Goal: Task Accomplishment & Management: Use online tool/utility

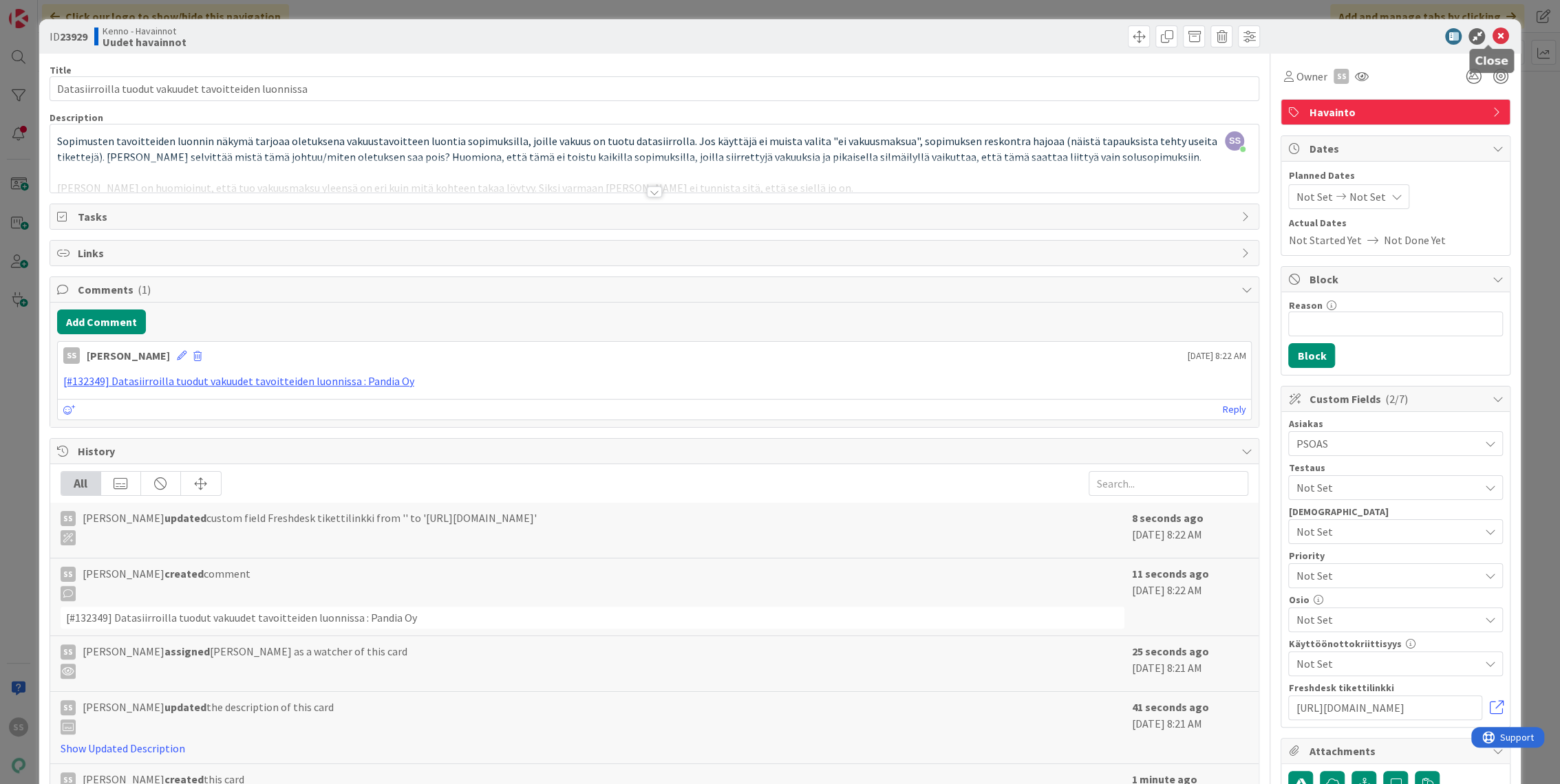
click at [1492, 39] on icon at bounding box center [1500, 36] width 16 height 16
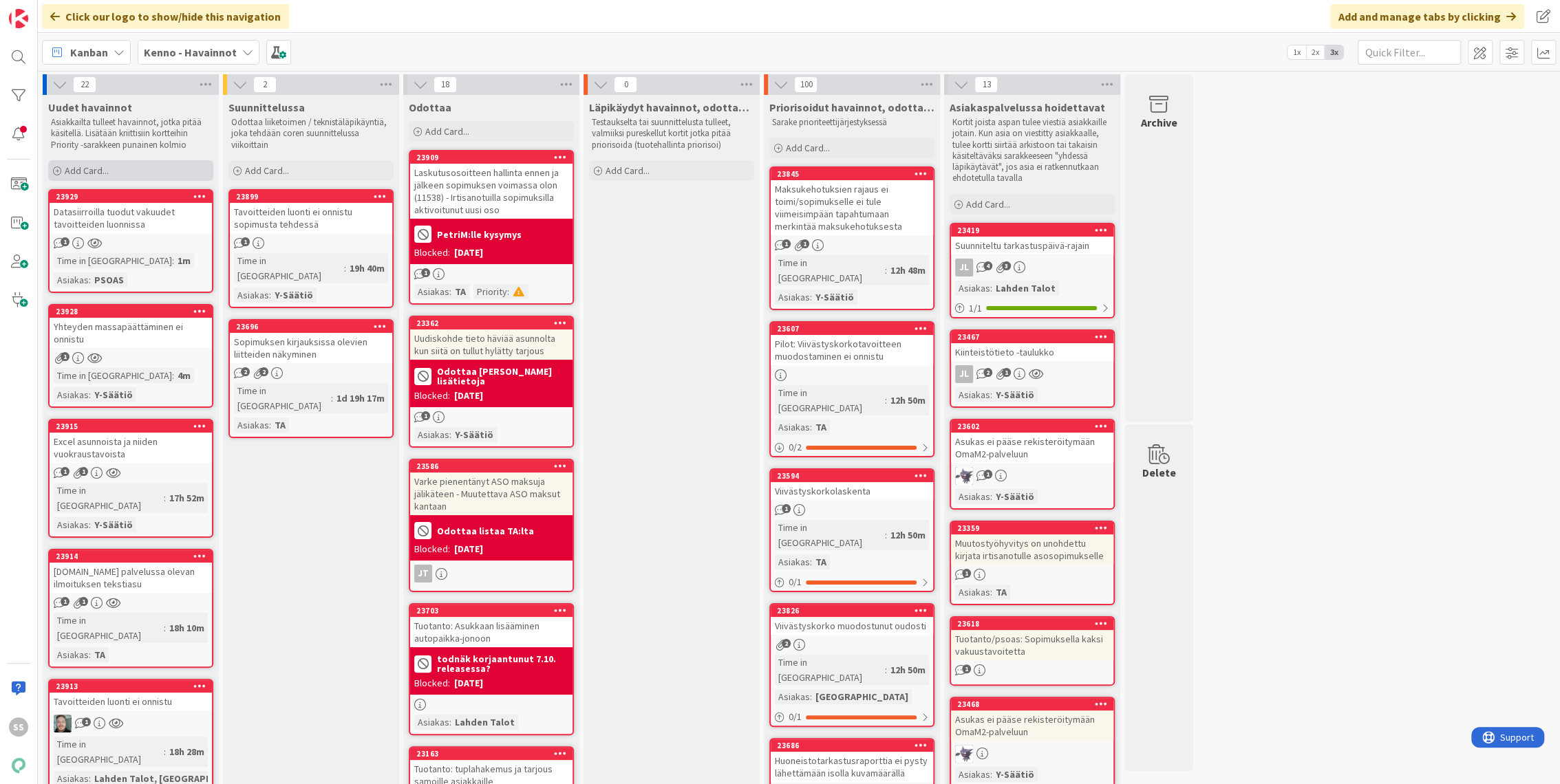
click at [80, 167] on span "Add Card..." at bounding box center [86, 170] width 44 height 13
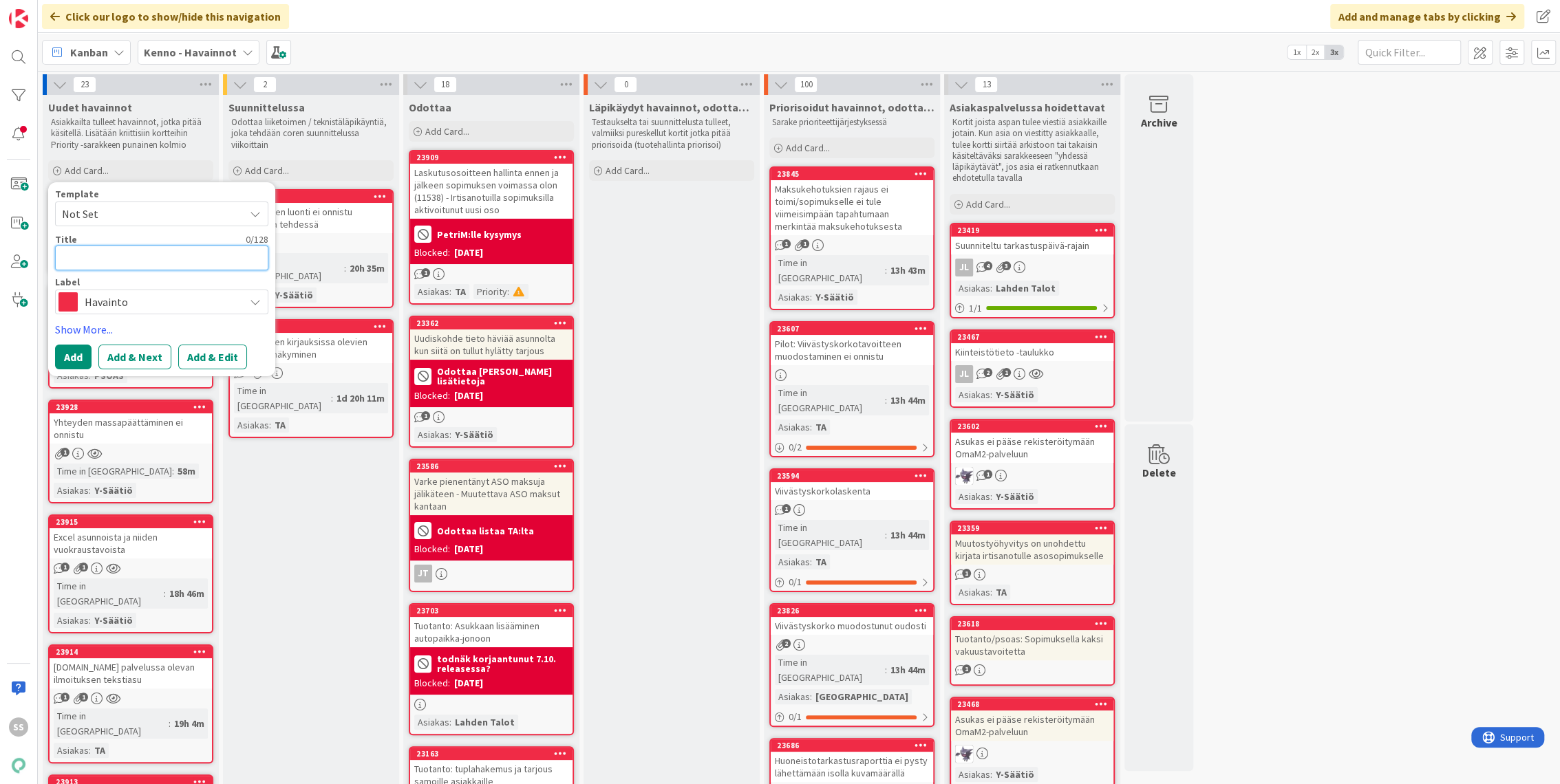
paste textarea "Reskontran saldojen päivittyminen"
type textarea "Reskontran saldojen päivittyminen"
type textarea "x"
type textarea "Reskontran saldojen päivittyminen"
click at [220, 358] on button "Add & Edit" at bounding box center [213, 357] width 69 height 25
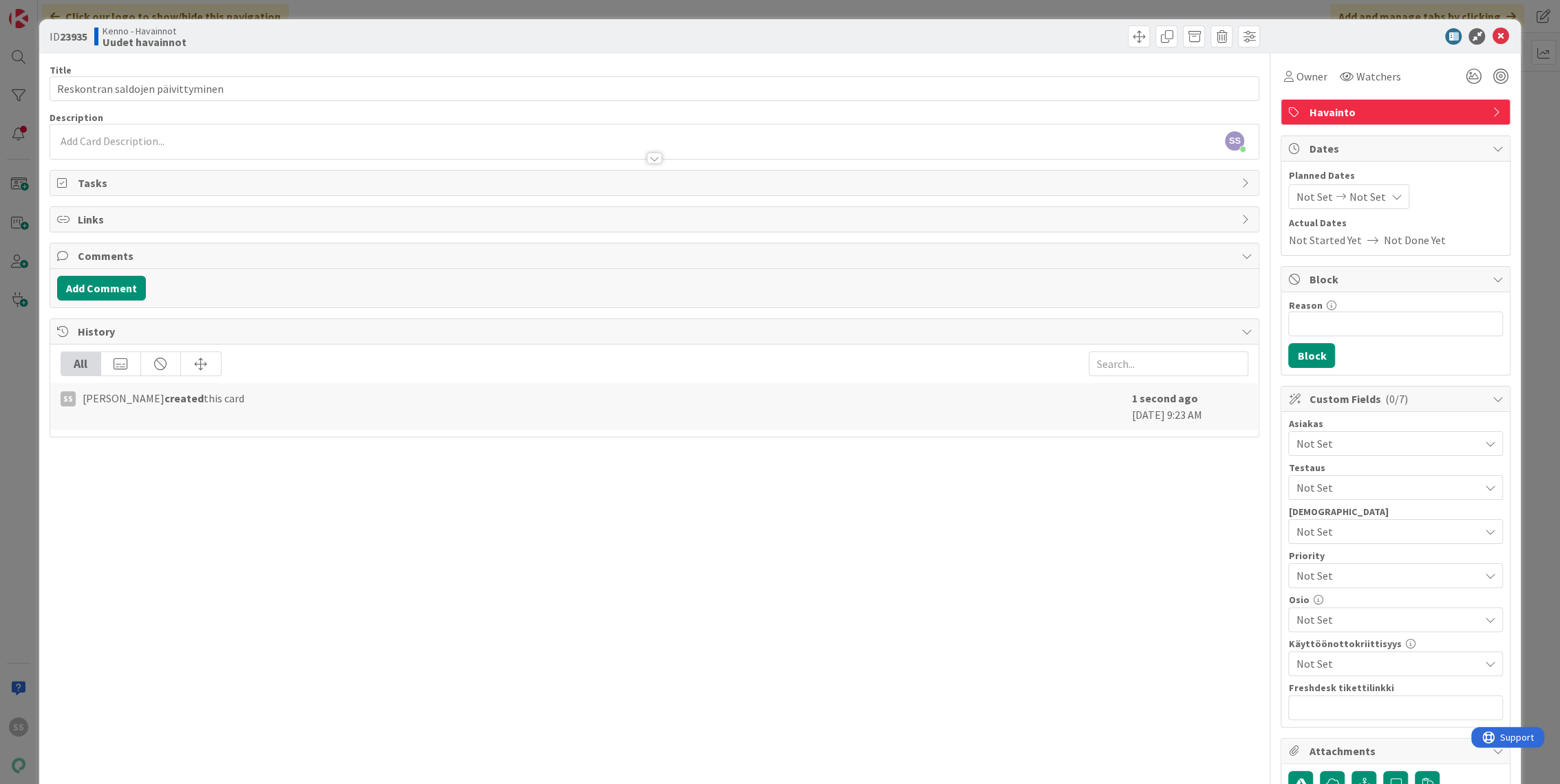
click at [101, 137] on div "SS [PERSON_NAME] just joined" at bounding box center [654, 142] width 1209 height 34
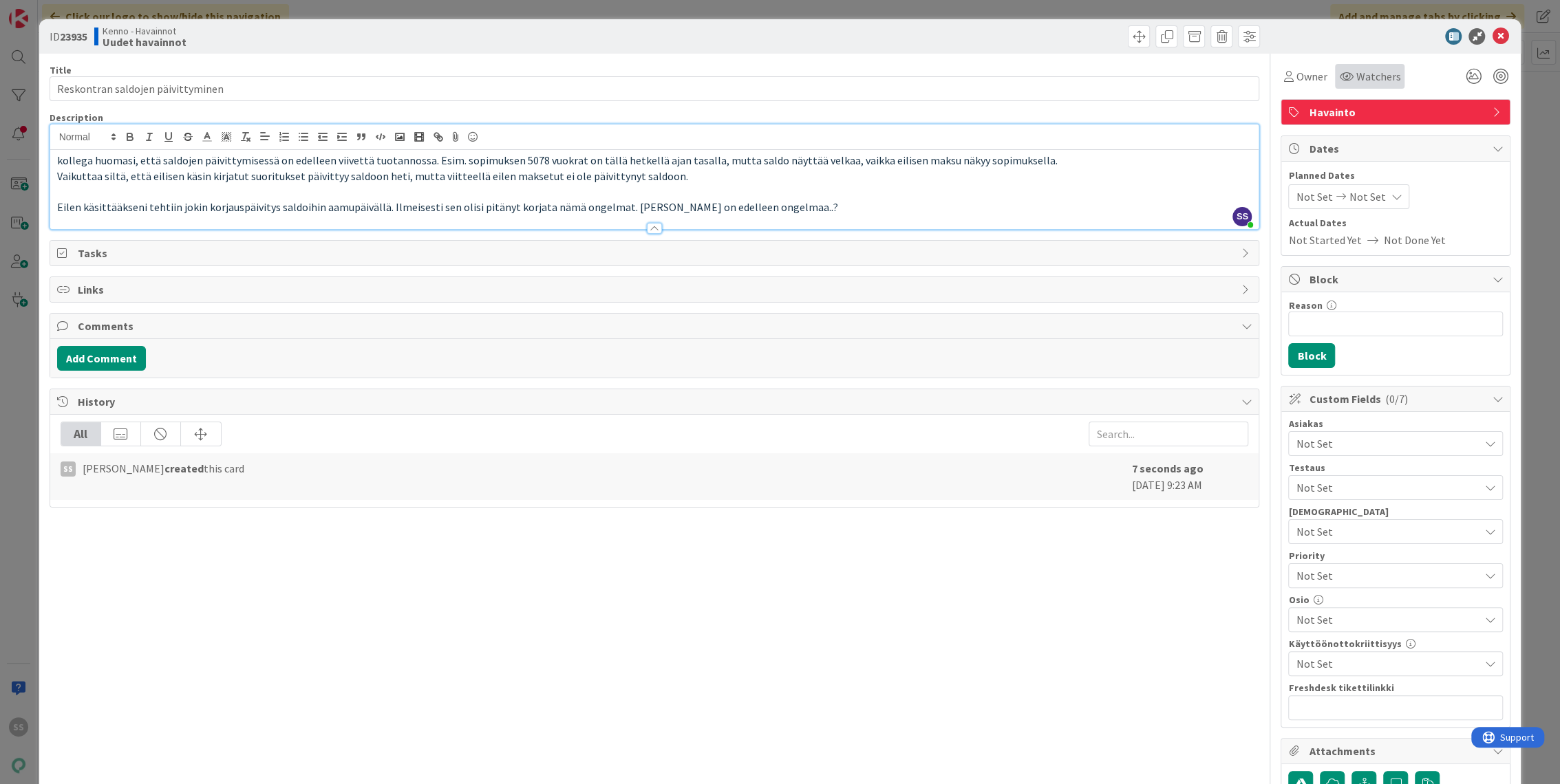
click at [1379, 78] on span "Watchers" at bounding box center [1378, 76] width 45 height 16
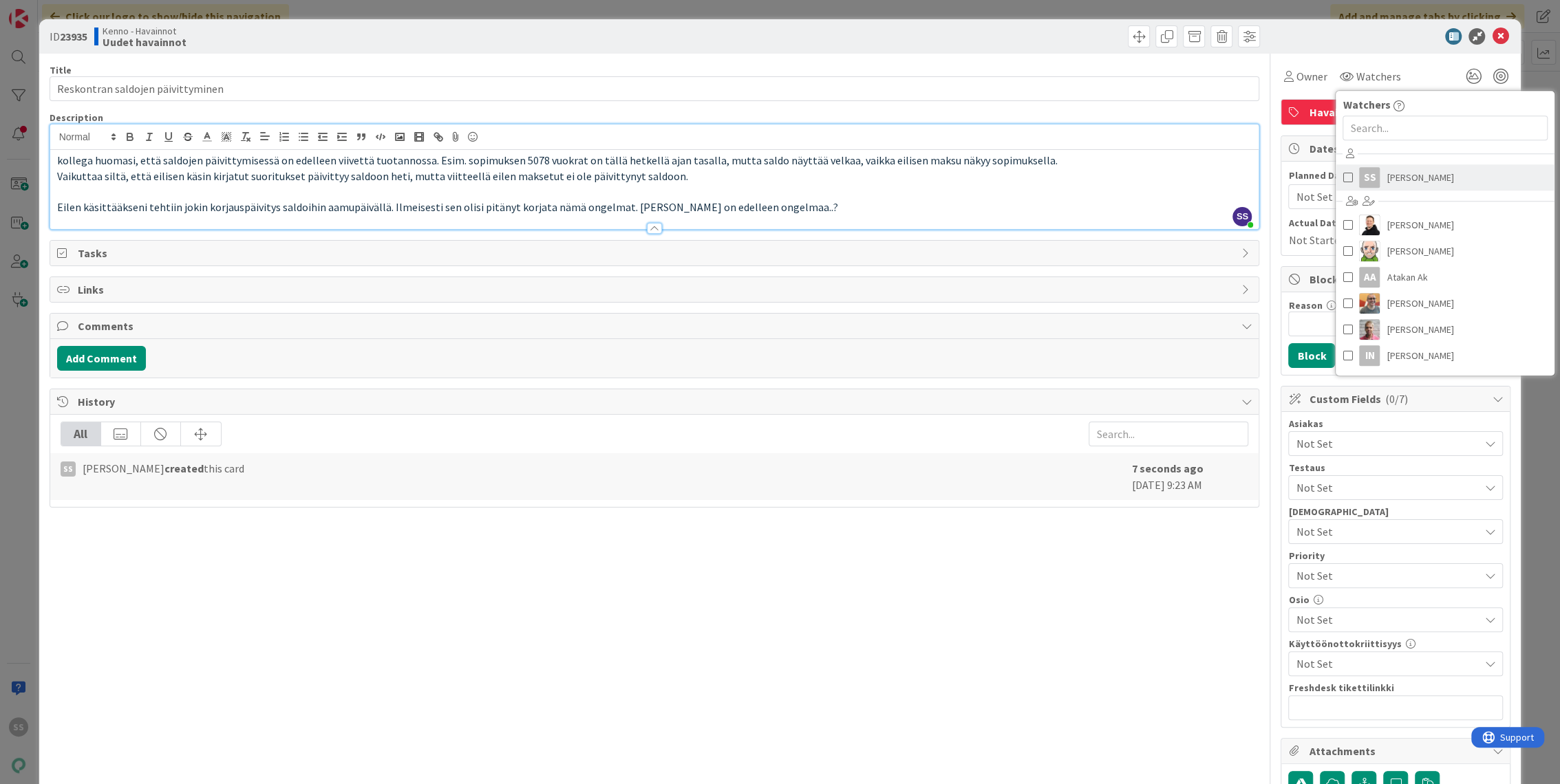
click at [1398, 175] on span "[PERSON_NAME]" at bounding box center [1419, 177] width 66 height 21
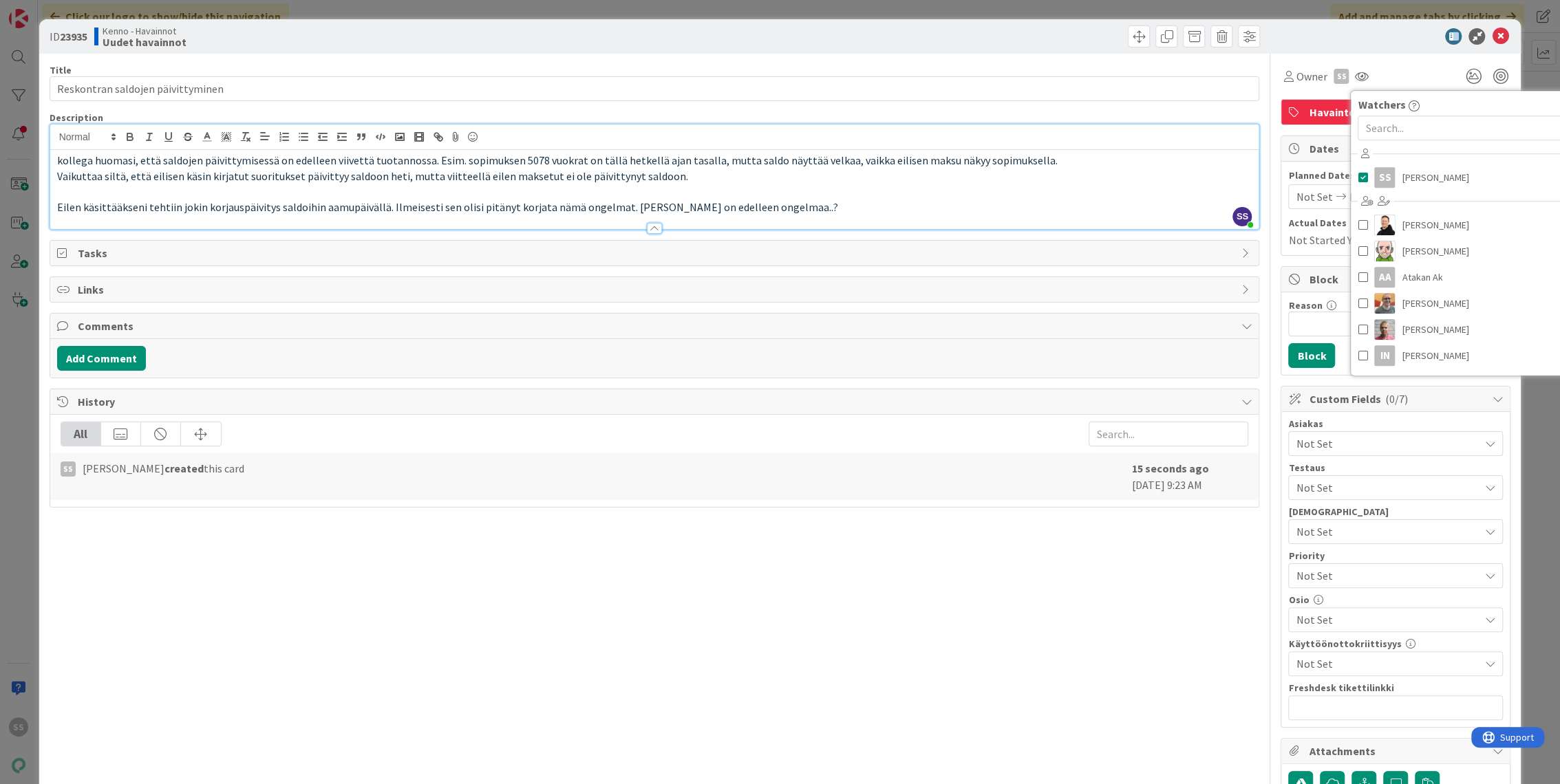
click at [1324, 438] on span "Not Set" at bounding box center [1387, 443] width 183 height 16
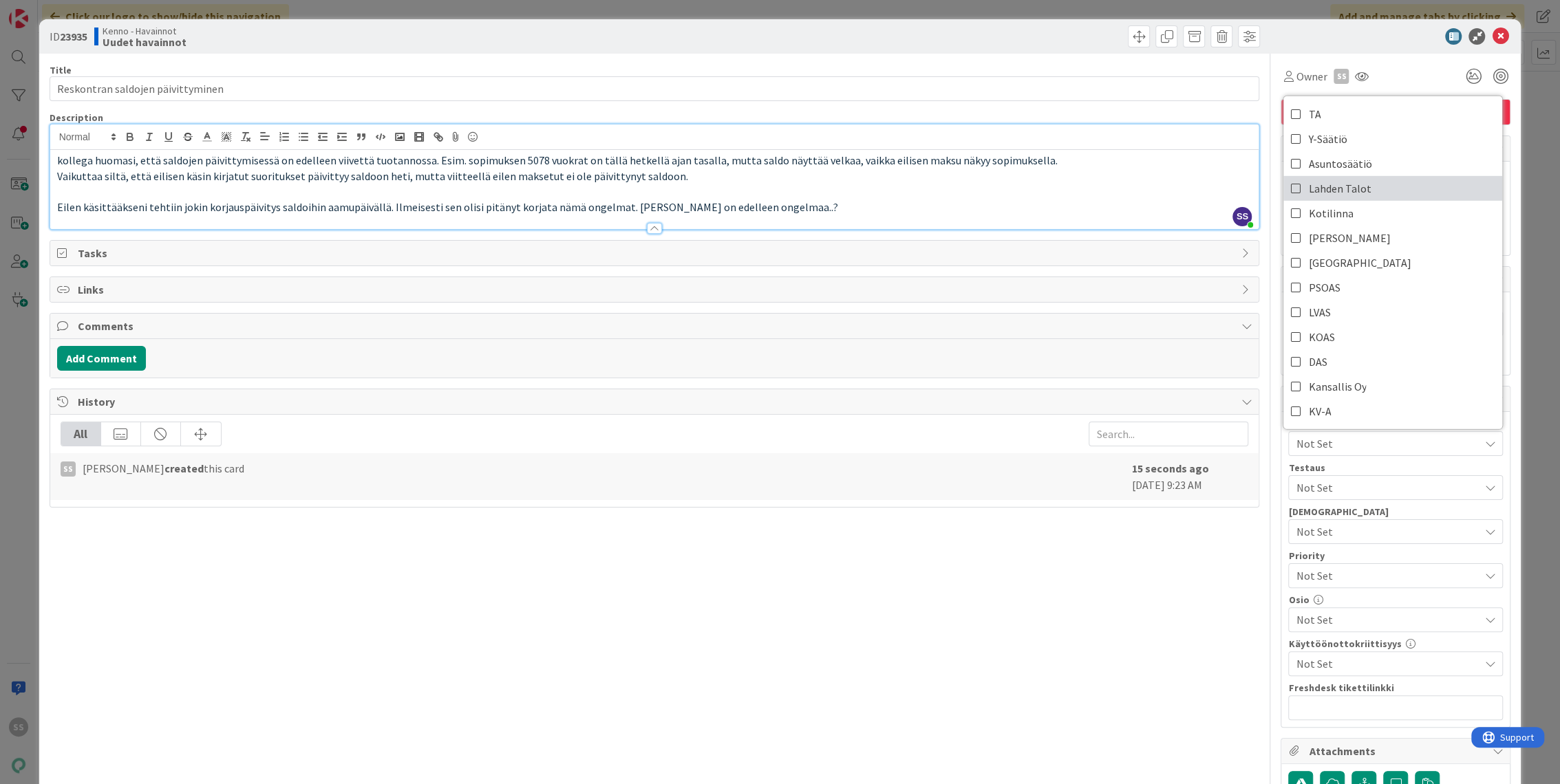
click at [1335, 184] on span "Lahden Talot" at bounding box center [1339, 188] width 63 height 21
click at [1016, 200] on p "Eilen käsittääkseni tehtiin jokin korjauspäivitys saldoihin aamupäivällä. Ilmei…" at bounding box center [654, 207] width 1195 height 16
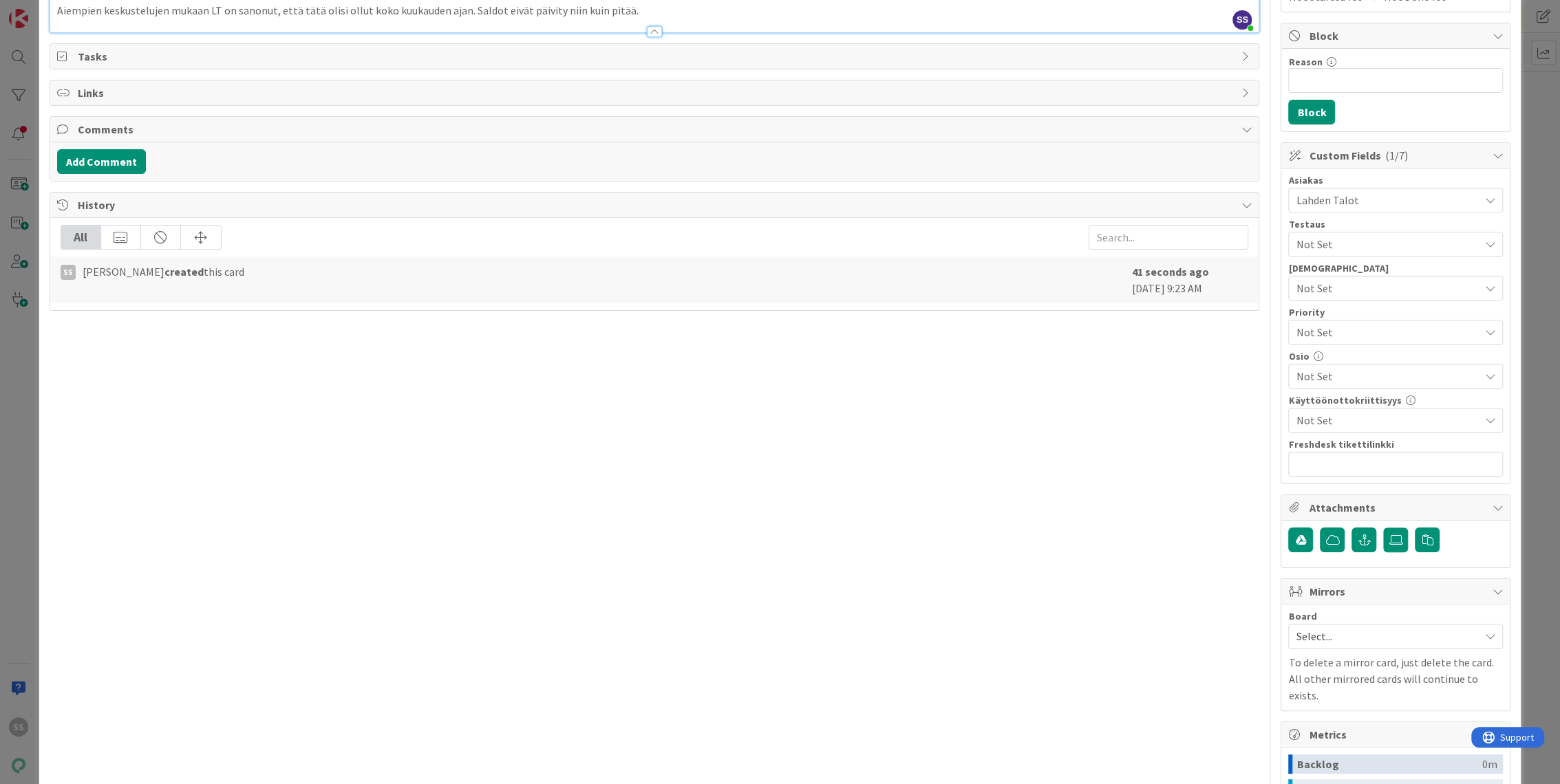
scroll to position [76, 0]
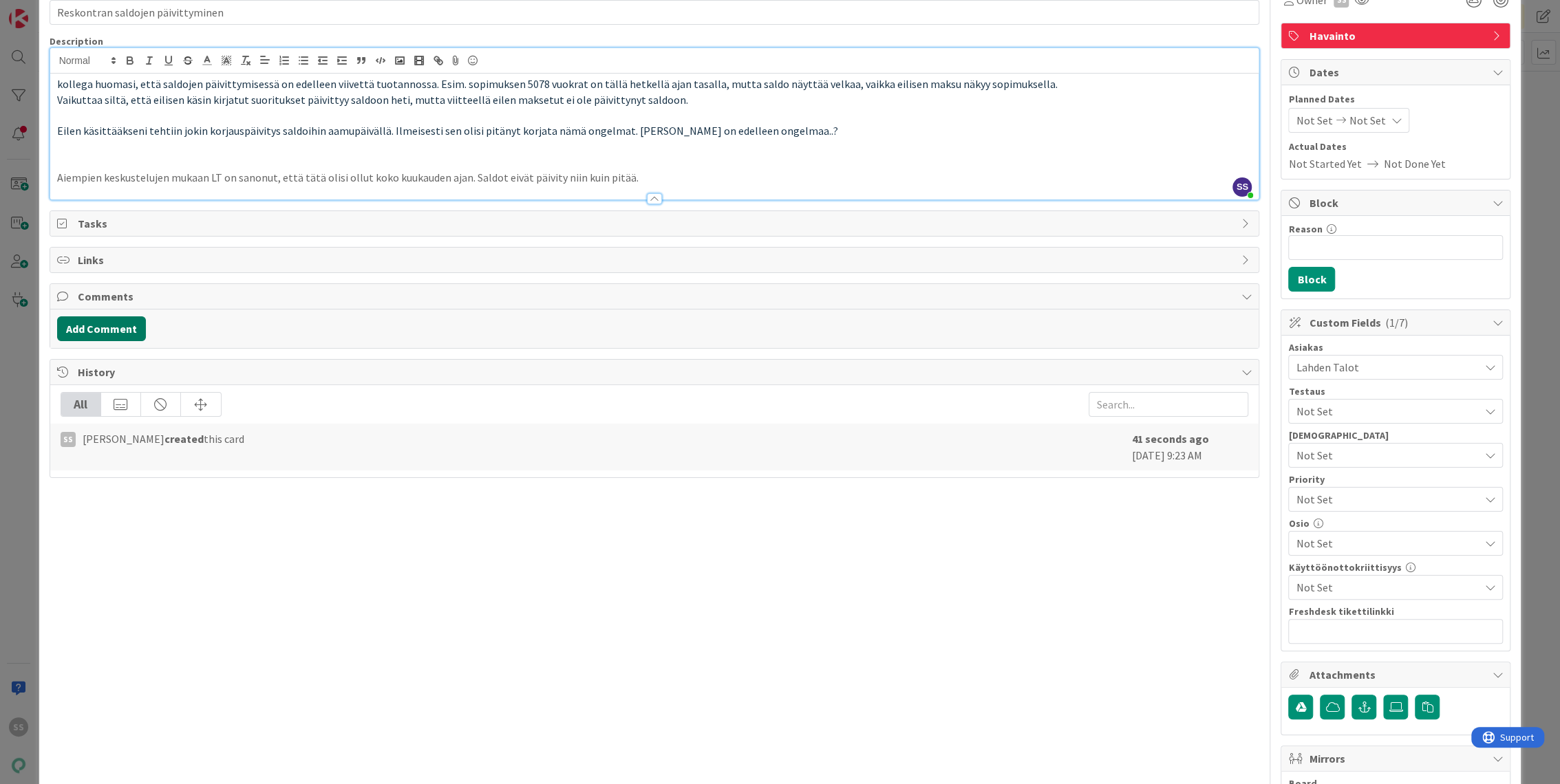
click at [125, 323] on button "Add Comment" at bounding box center [101, 329] width 89 height 25
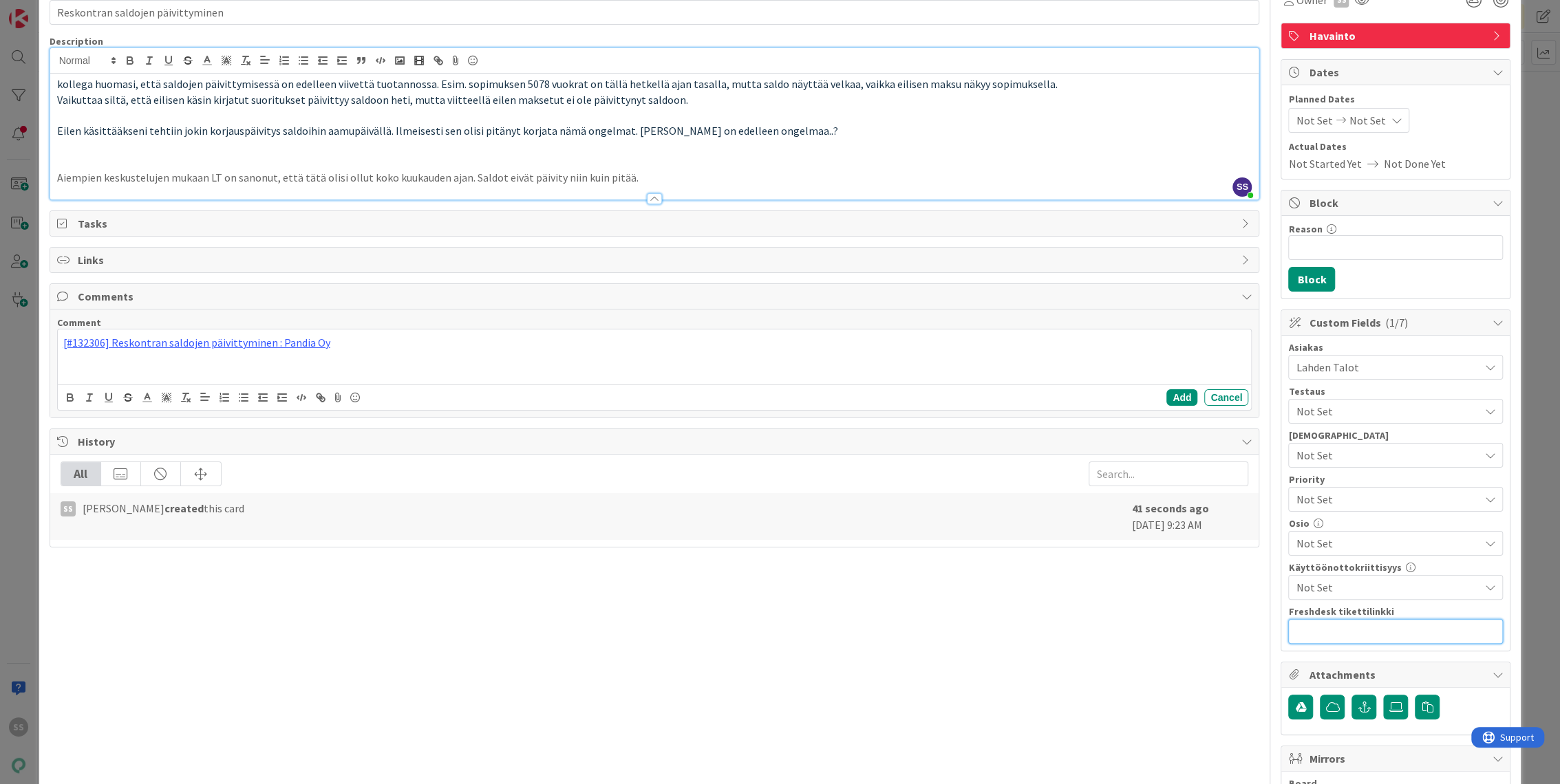
click at [1363, 629] on input "text" at bounding box center [1395, 632] width 215 height 25
paste input "[URL][DOMAIN_NAME]"
type input "[URL][DOMAIN_NAME]"
click at [985, 614] on div "Title 33 / 128 Reskontran saldojen päivittyminen Description SS [PERSON_NAME] j…" at bounding box center [654, 563] width 1210 height 1172
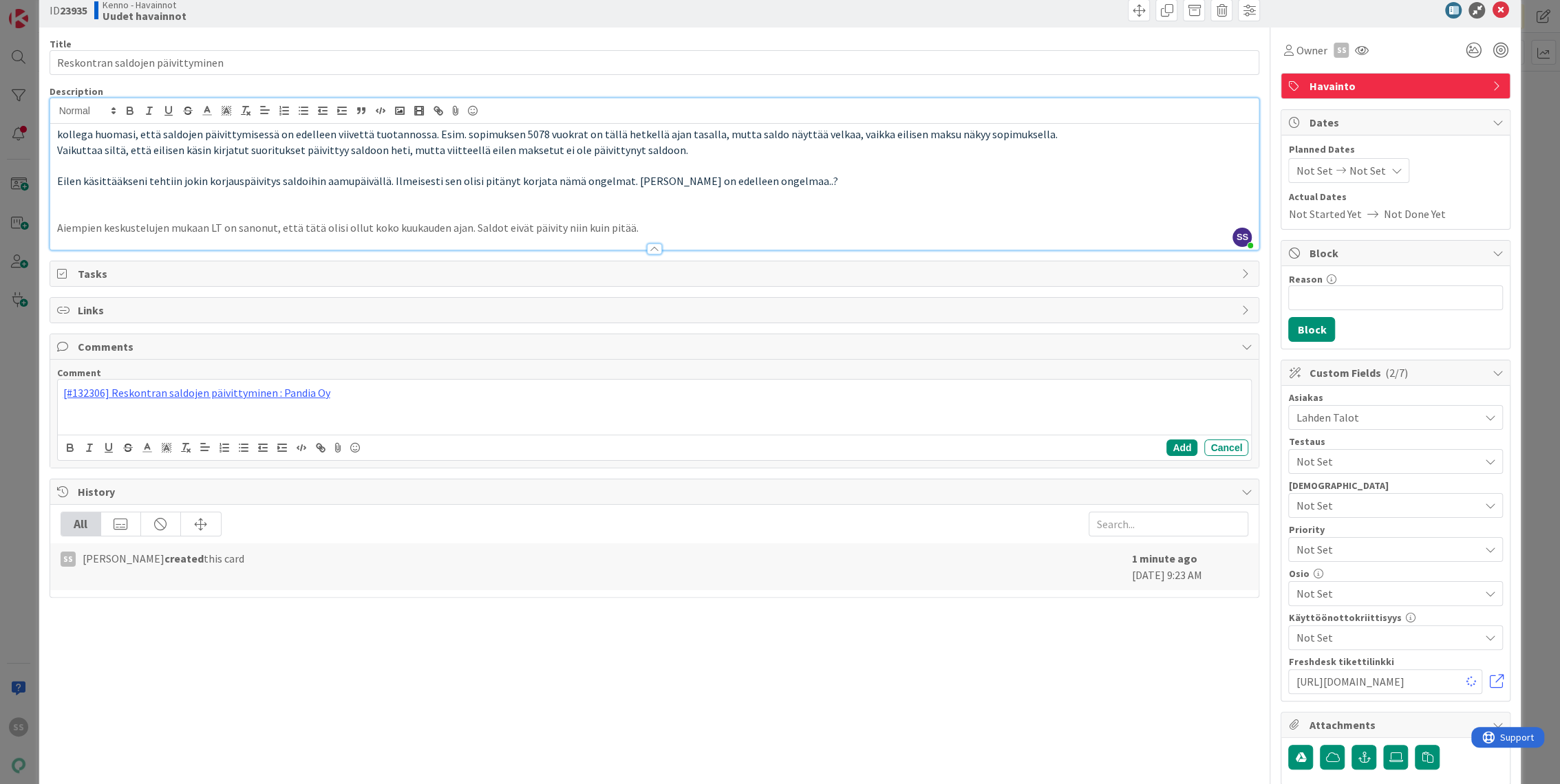
scroll to position [0, 0]
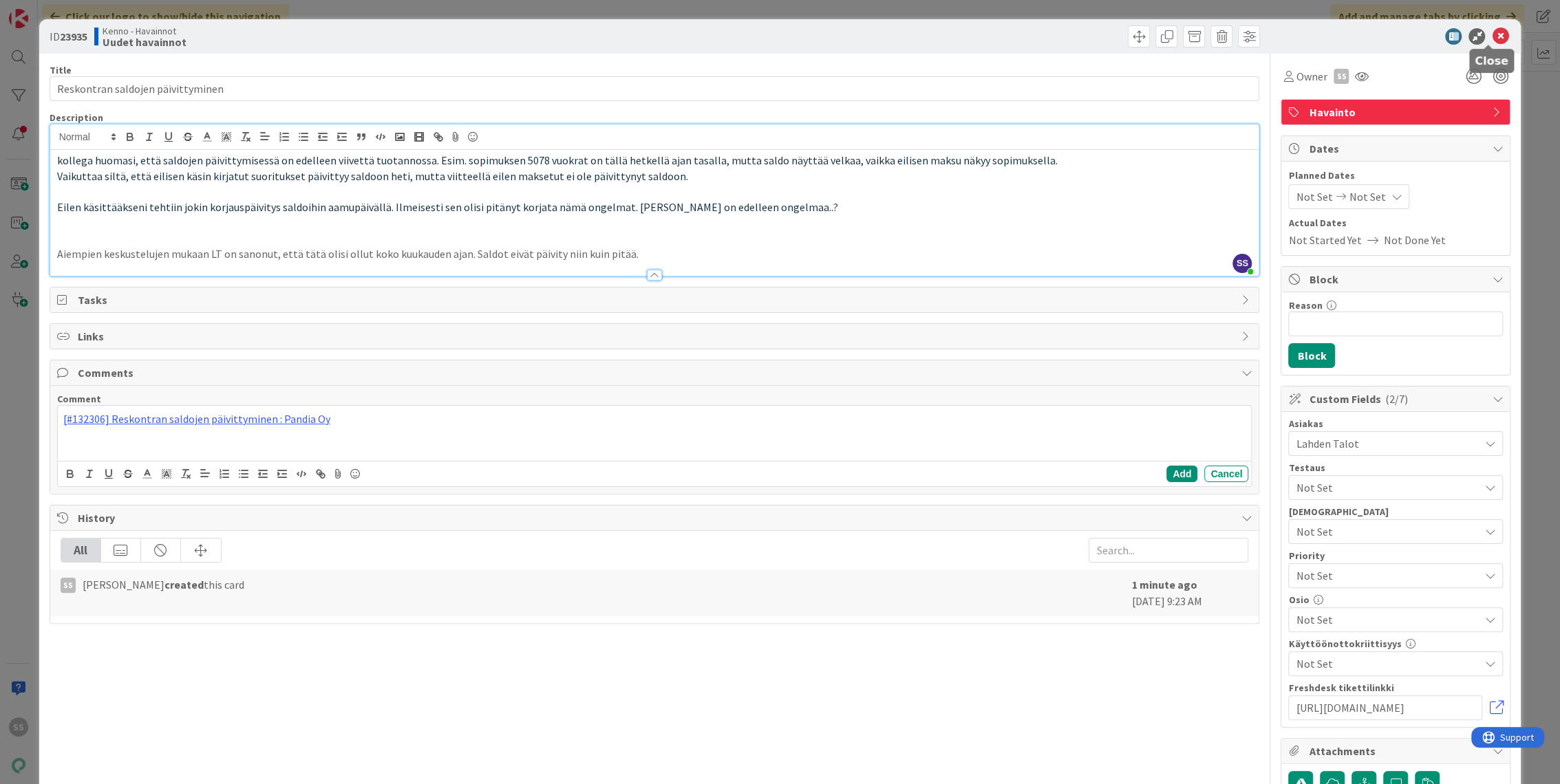
click at [1486, 26] on div "ID 23935 Kenno - Havainnot Uudet havainnot" at bounding box center [780, 36] width 1482 height 34
click at [1492, 36] on icon at bounding box center [1500, 36] width 16 height 16
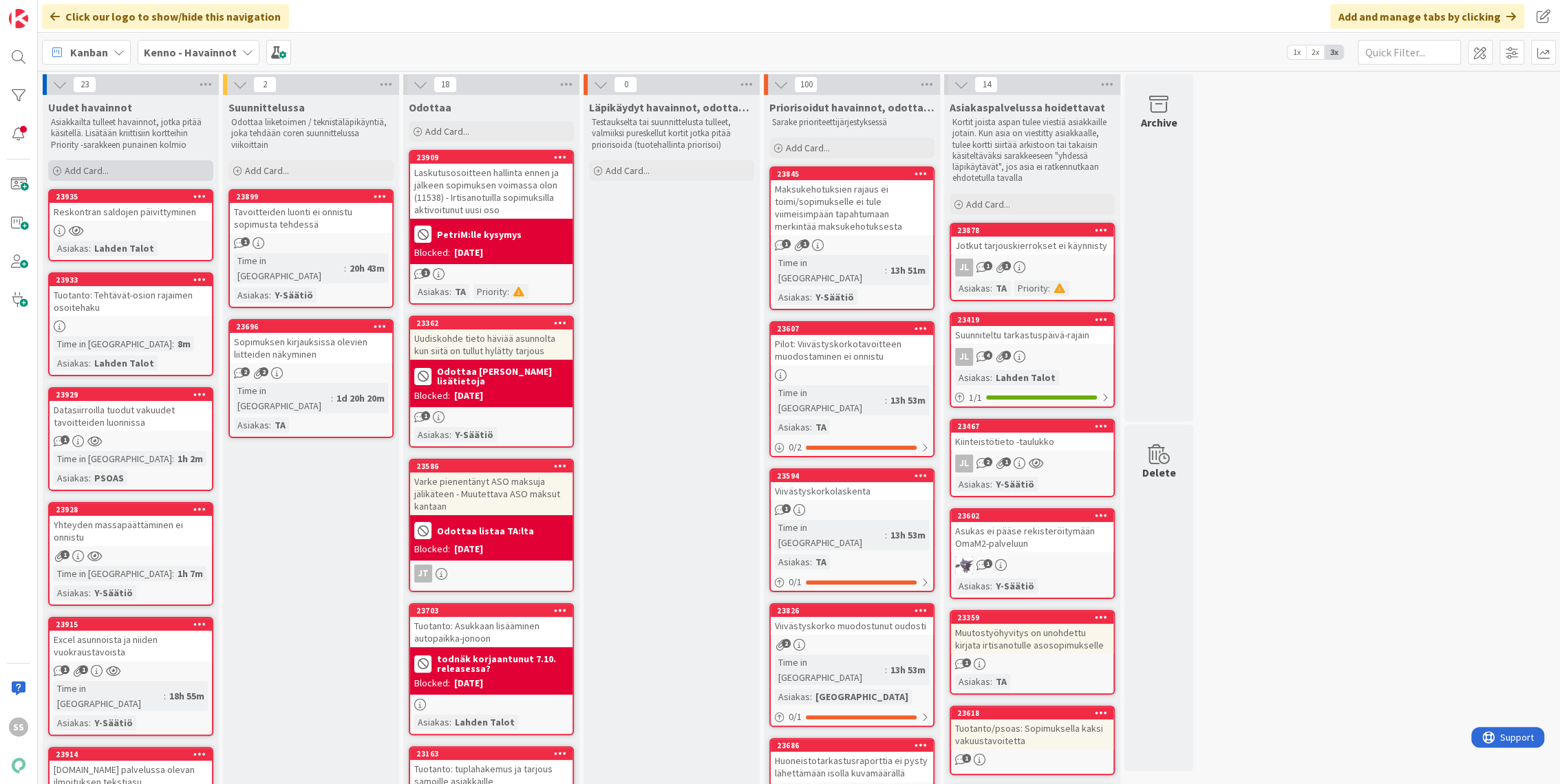
click at [101, 162] on div "Add Card..." at bounding box center [131, 170] width 165 height 21
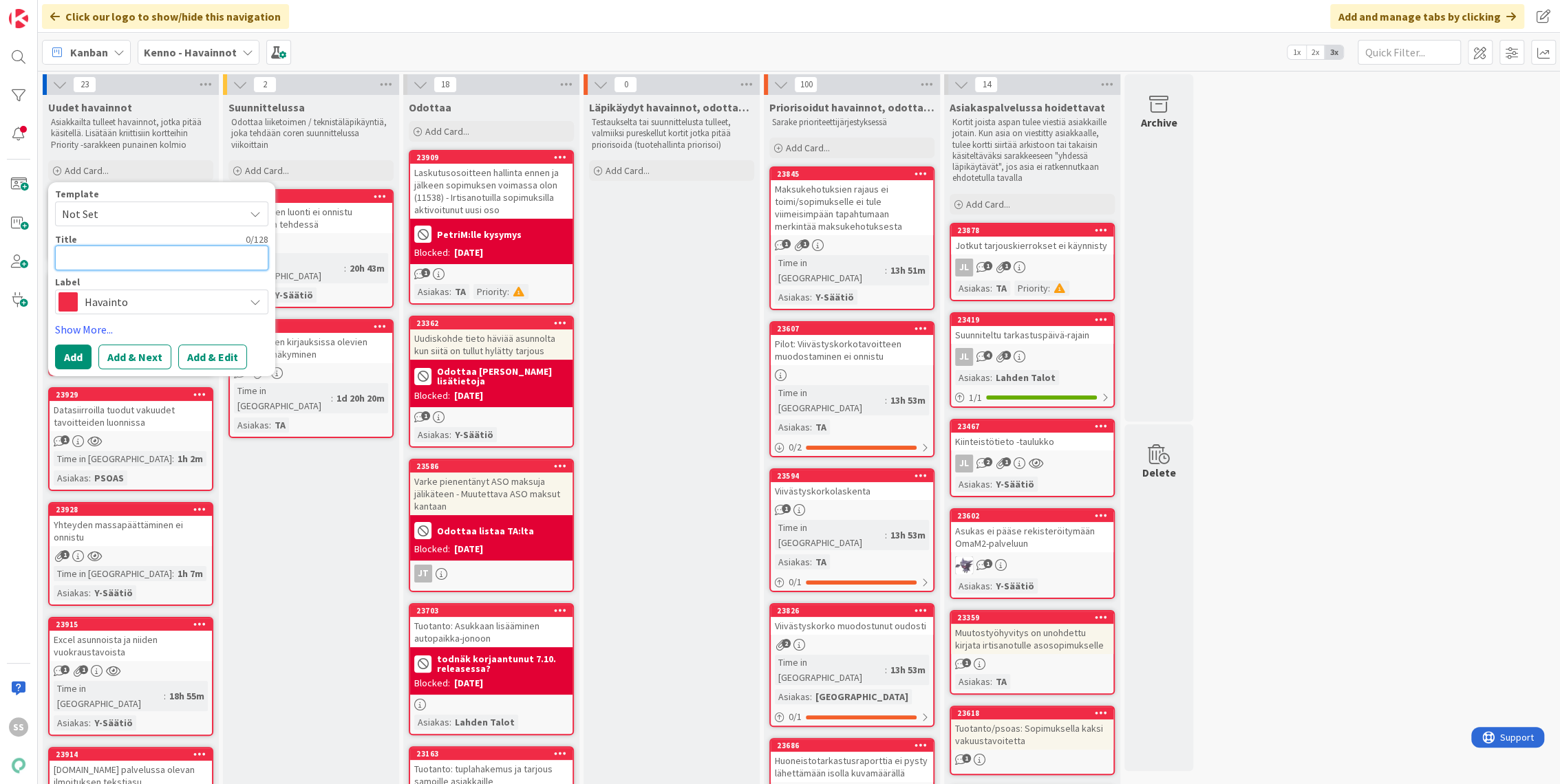
paste textarea "[STREET_ADDRESS], osa sopimuksista ei aukea"
type textarea "[STREET_ADDRESS], osa sopimuksista ei aukea"
type textarea "x"
type textarea "[STREET_ADDRESS], osa sopimuksista ei aukea"
click at [220, 367] on button "Add & Edit" at bounding box center [213, 357] width 69 height 25
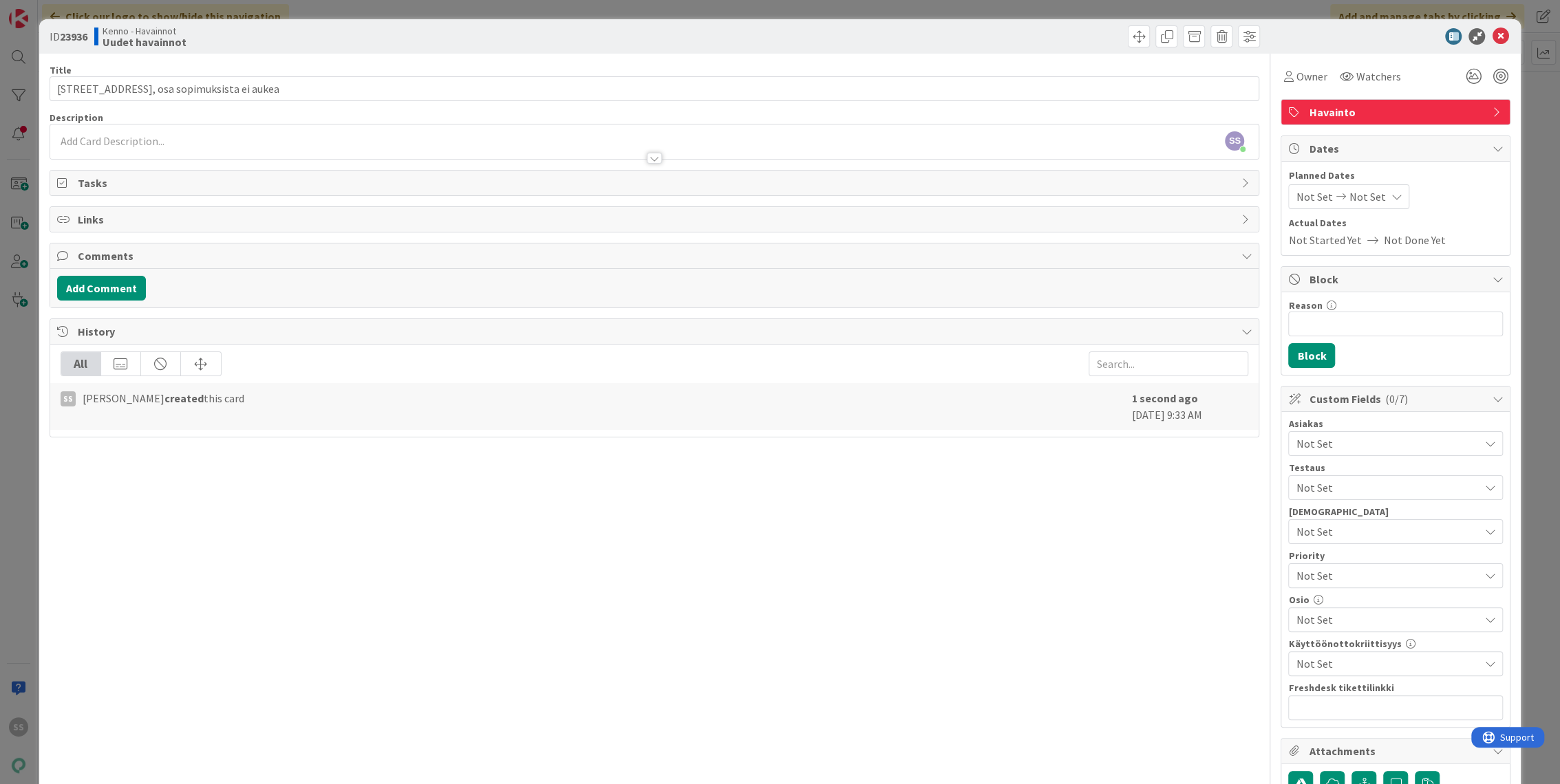
click at [206, 145] on div at bounding box center [654, 152] width 1209 height 14
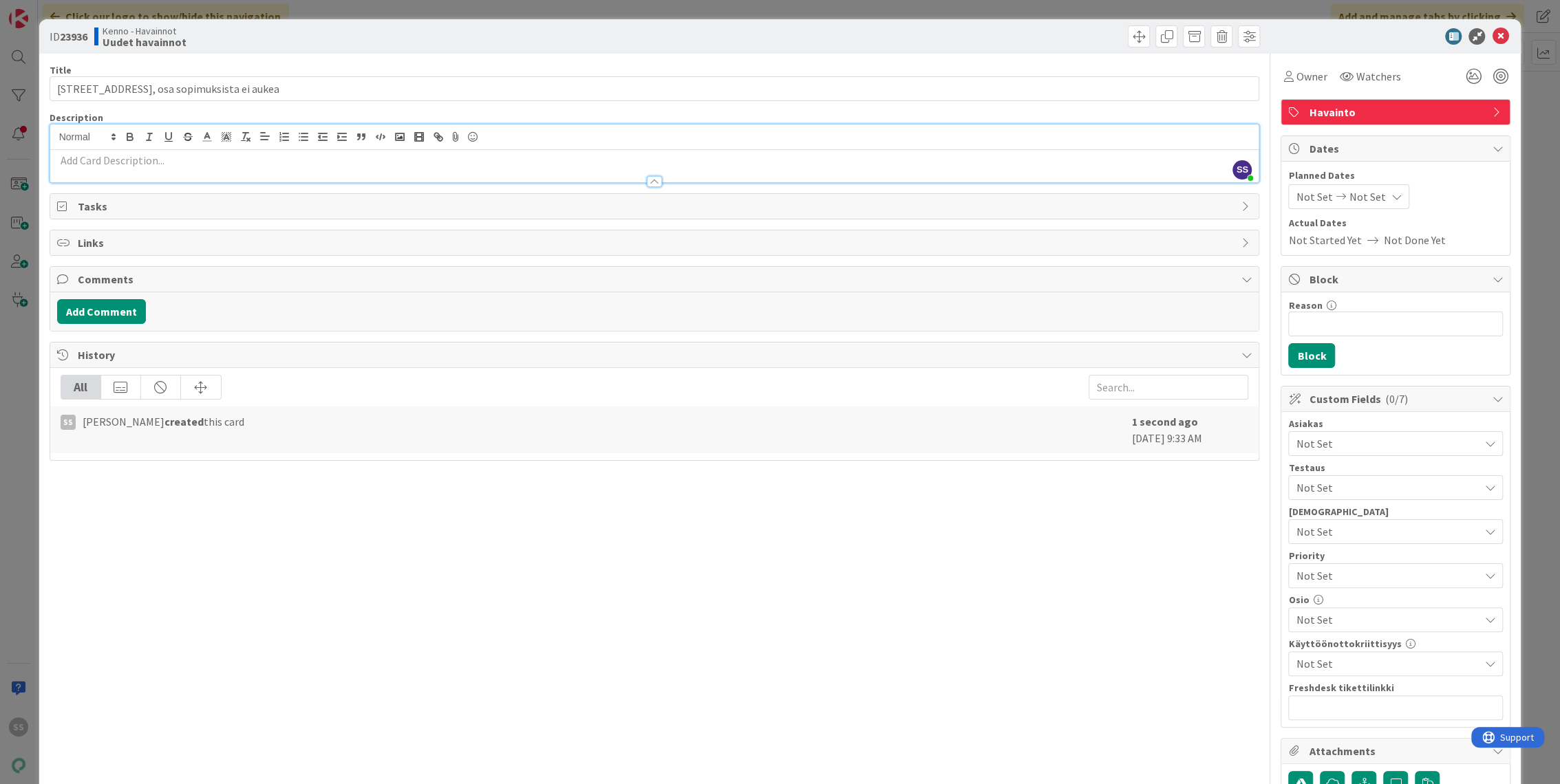
click at [179, 168] on div at bounding box center [654, 175] width 1209 height 14
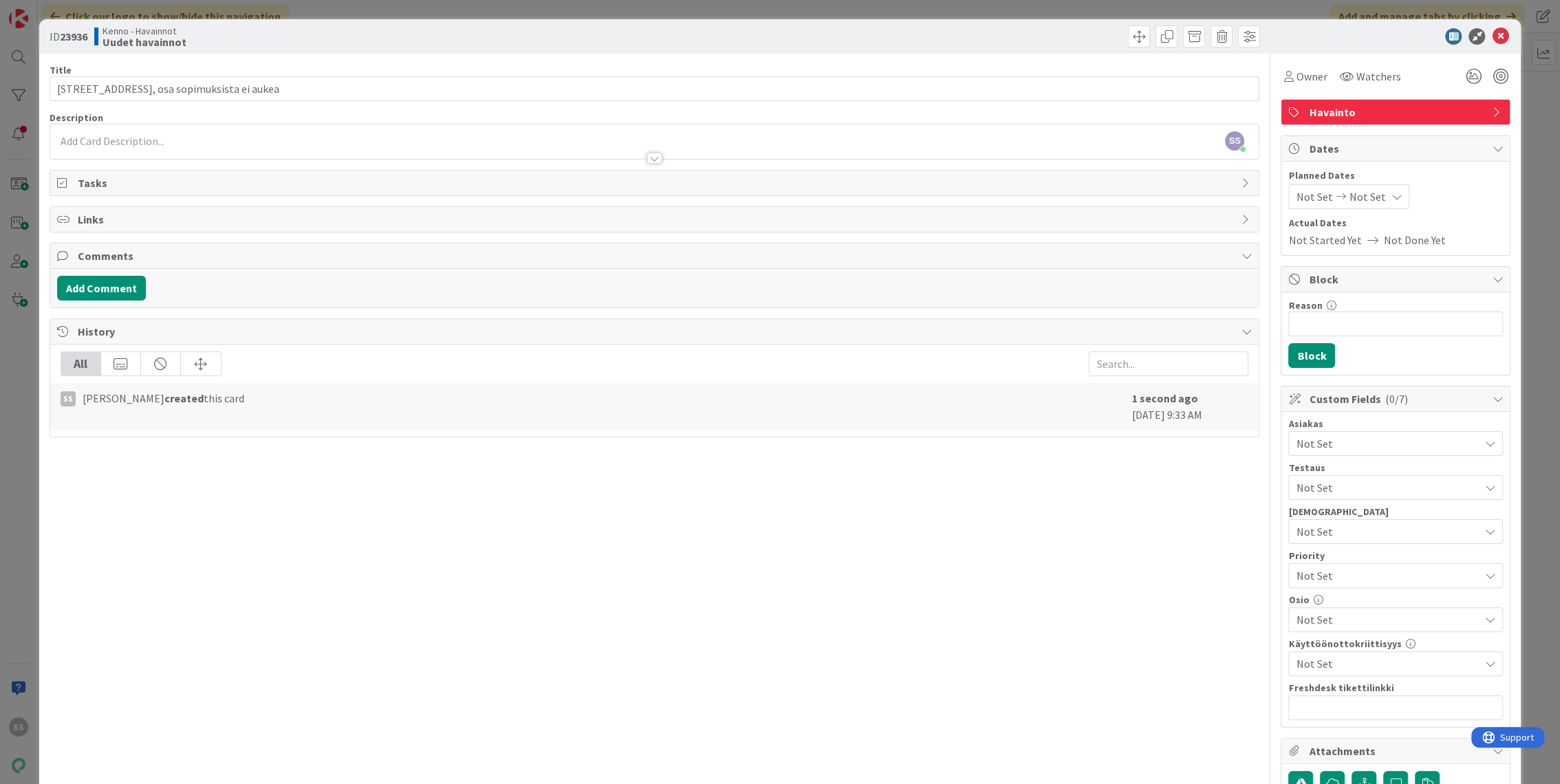
click at [181, 140] on p at bounding box center [654, 142] width 1195 height 16
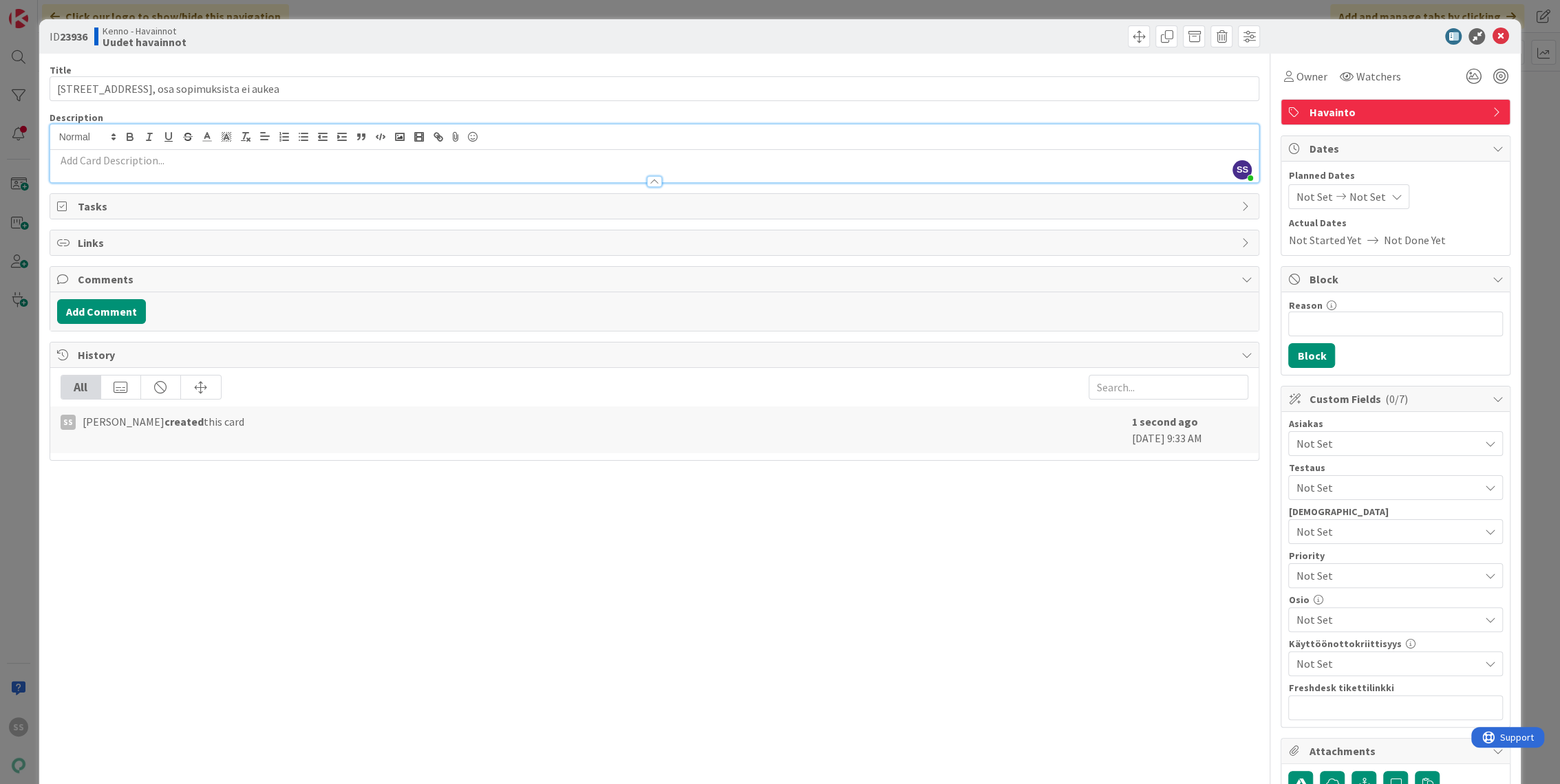
click at [96, 161] on p at bounding box center [654, 161] width 1195 height 16
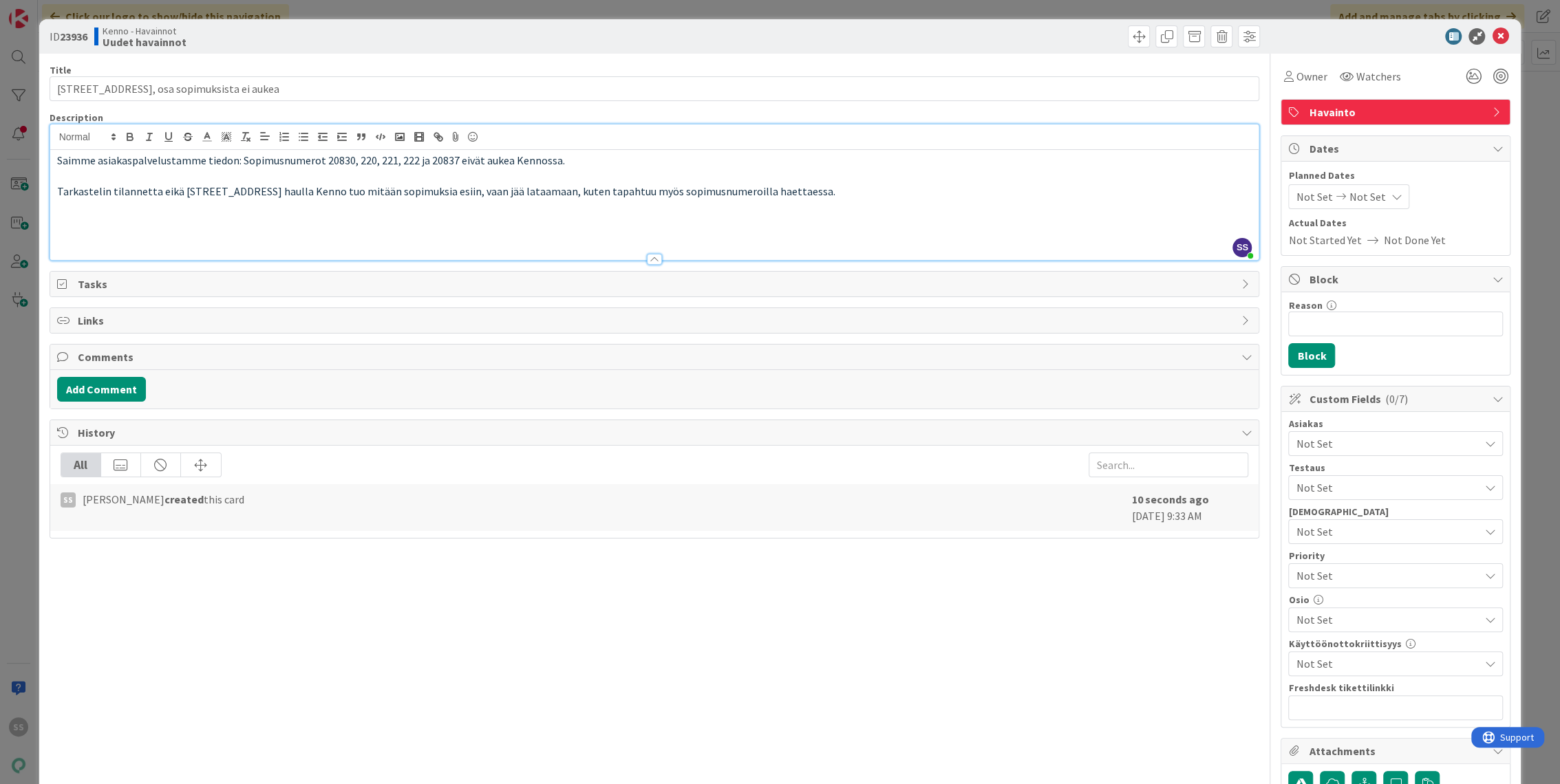
paste div
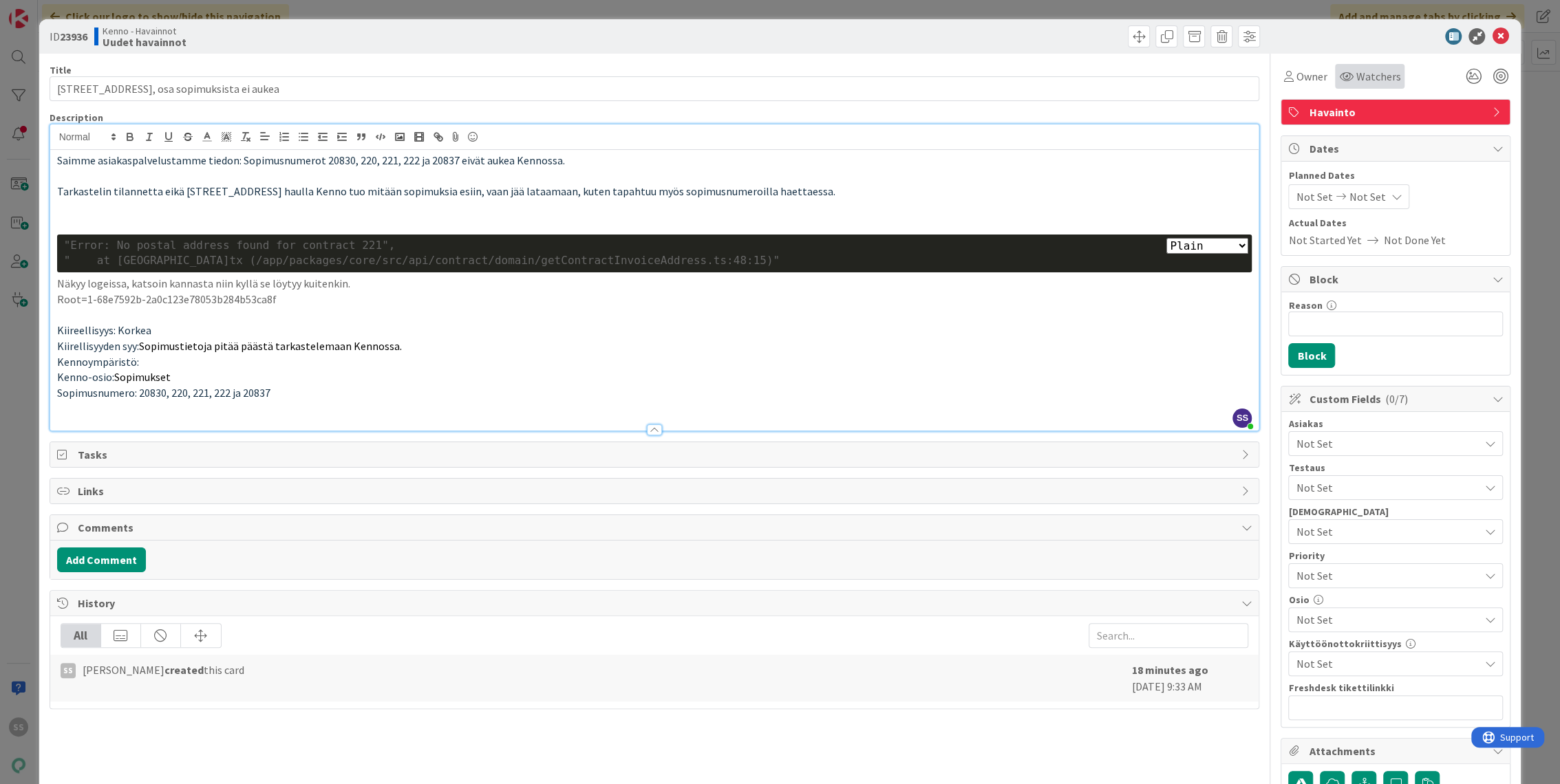
click at [1363, 83] on span "Watchers" at bounding box center [1378, 76] width 45 height 16
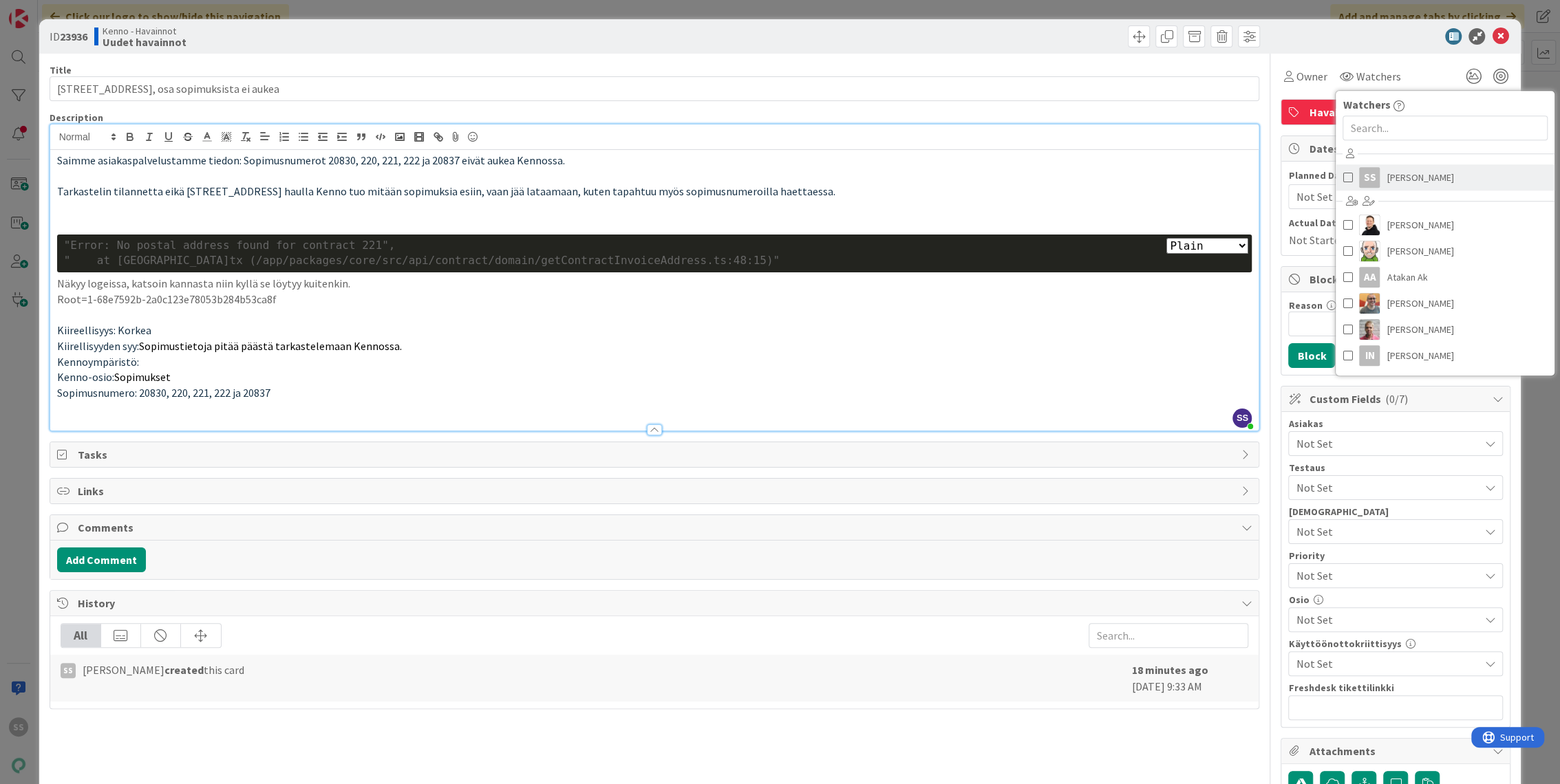
click at [1387, 186] on span "[PERSON_NAME]" at bounding box center [1419, 177] width 66 height 21
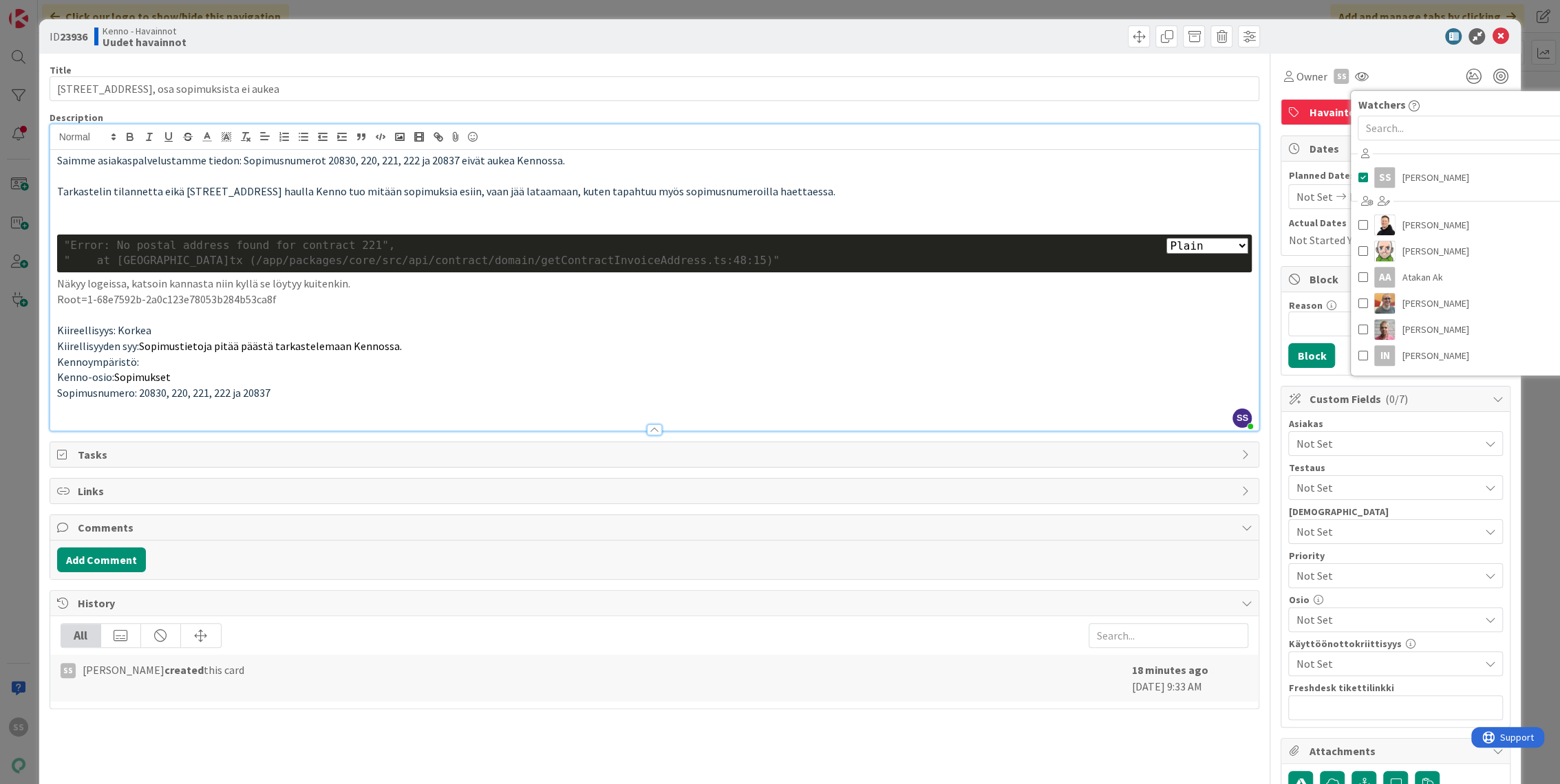
click at [1322, 440] on span "Not Set" at bounding box center [1387, 443] width 183 height 16
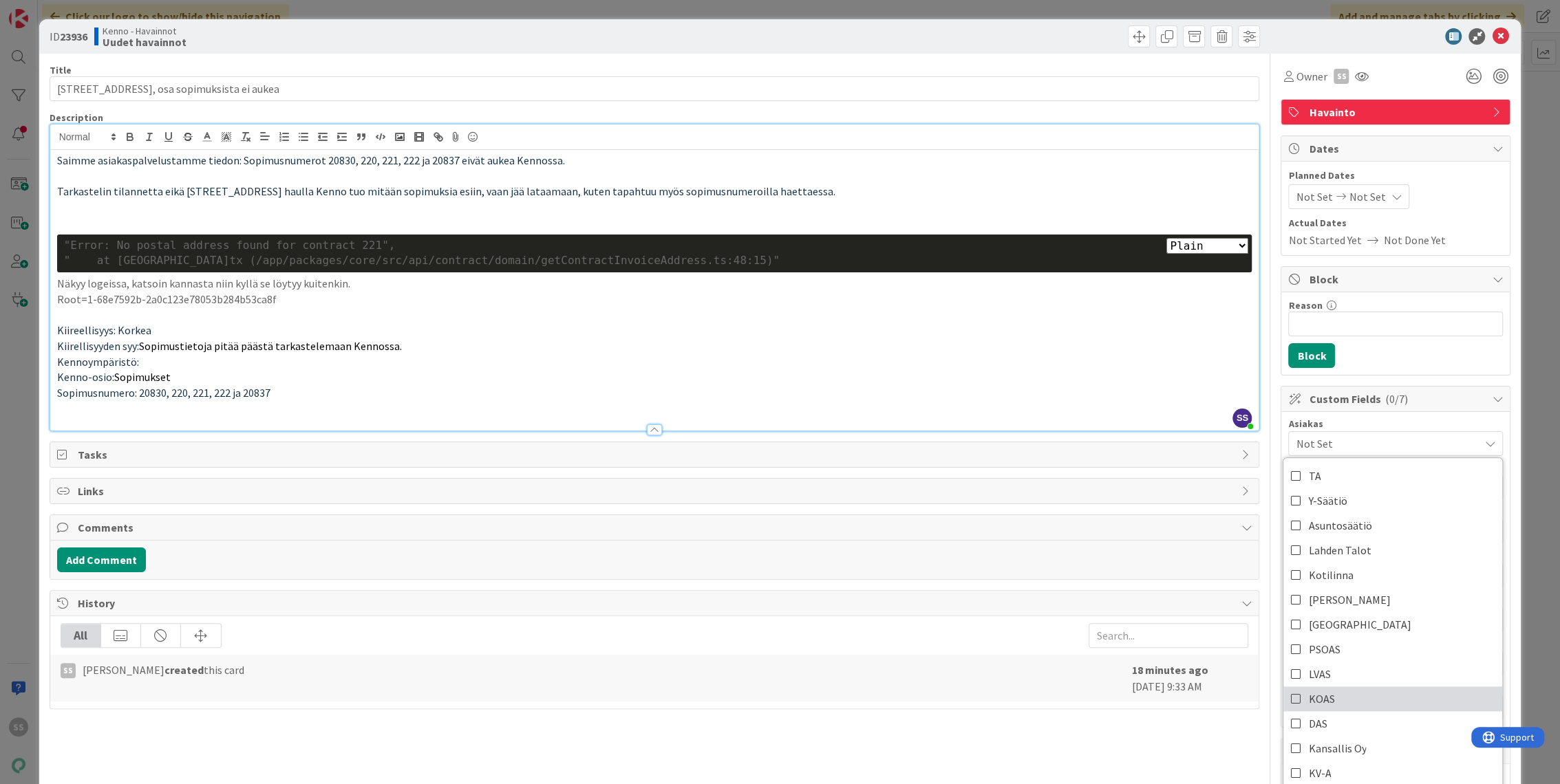
scroll to position [76, 0]
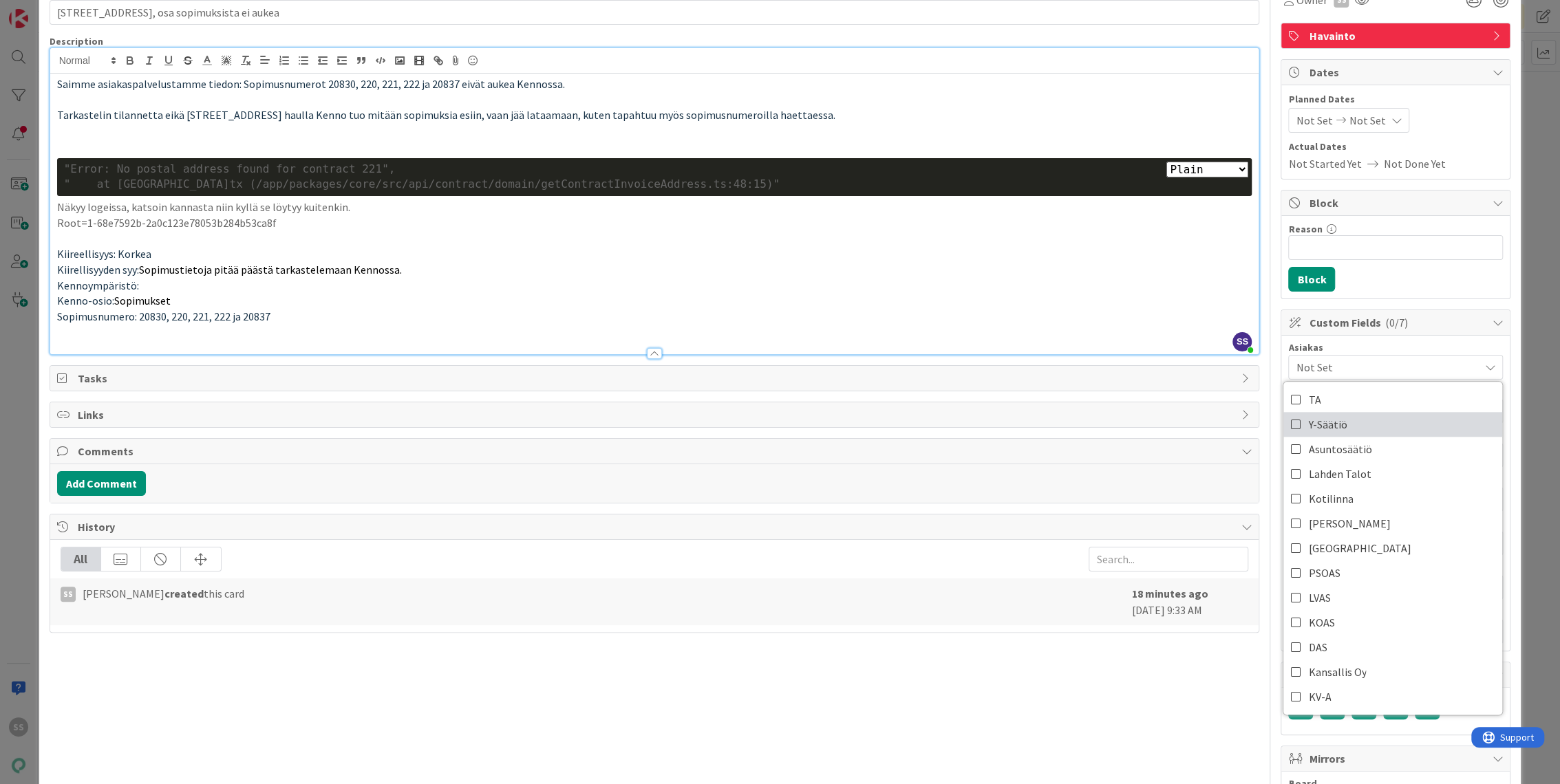
click at [1321, 420] on span "Y-Säätiö" at bounding box center [1327, 423] width 39 height 21
click at [496, 293] on p "Kenno-osio: Sopimukset" at bounding box center [654, 301] width 1195 height 16
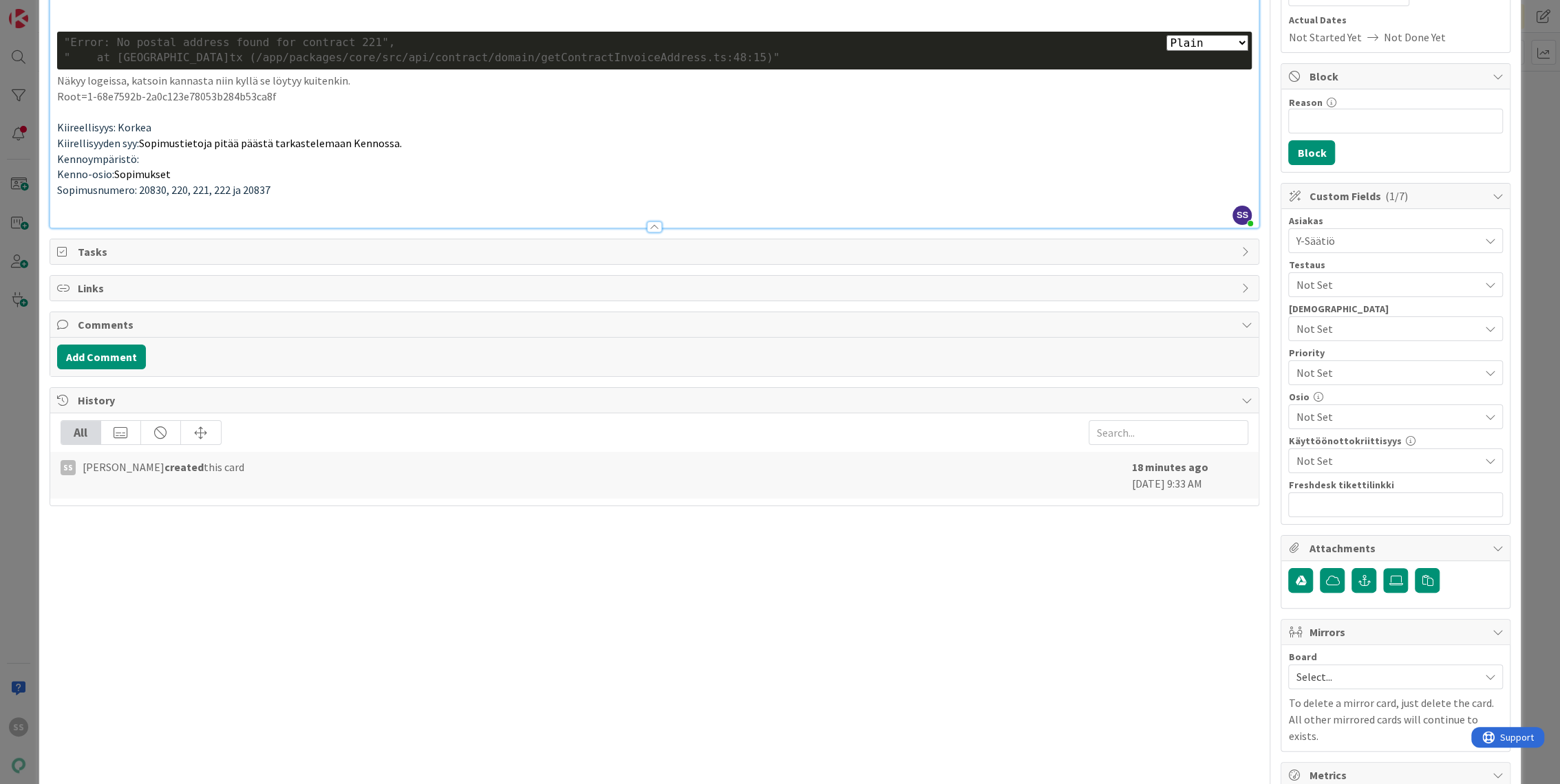
scroll to position [229, 0]
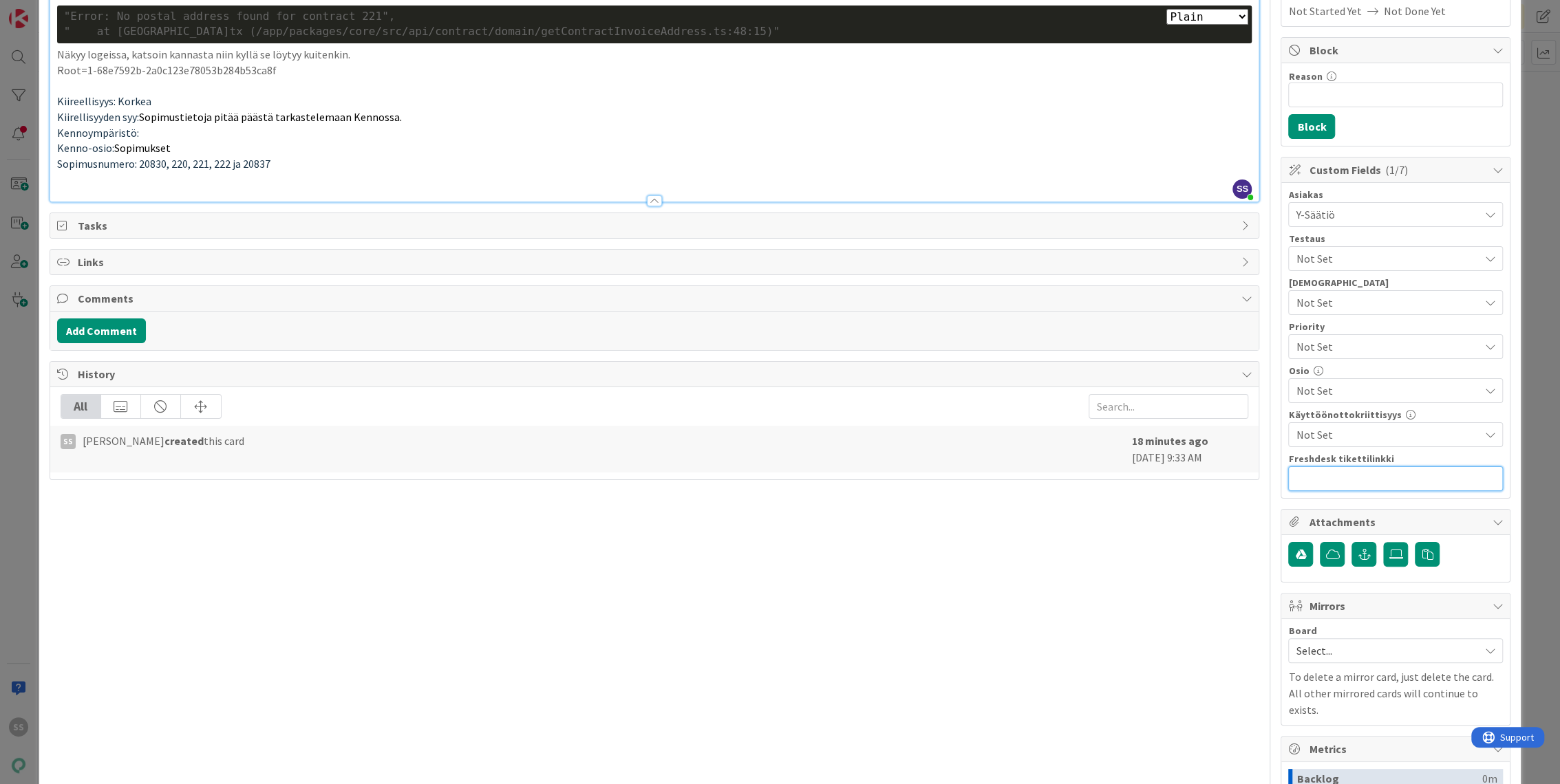
click at [1339, 476] on input "text" at bounding box center [1395, 479] width 215 height 25
paste input "[URL][DOMAIN_NAME]"
type input "[URL][DOMAIN_NAME]"
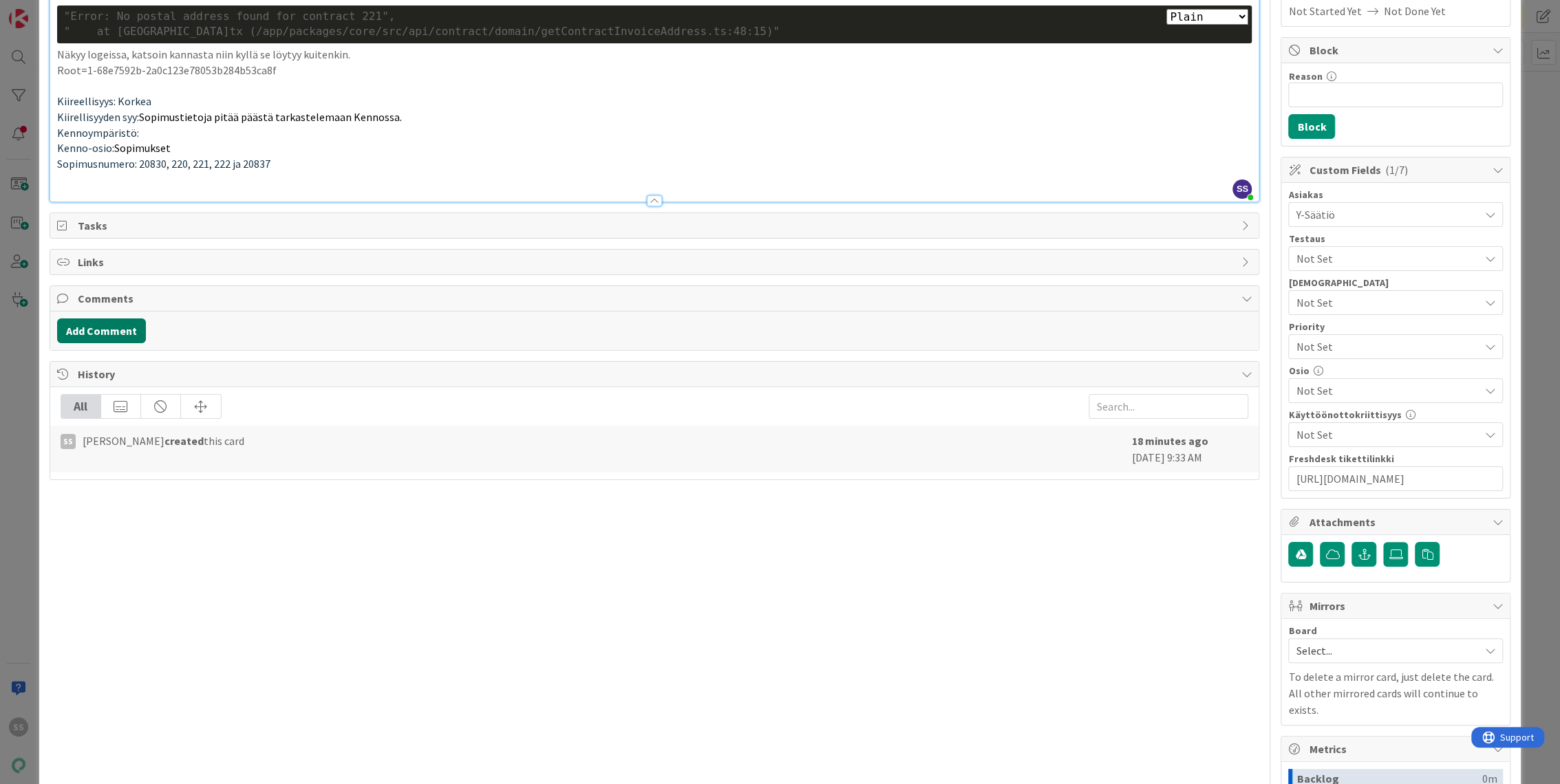
click at [87, 327] on button "Add Comment" at bounding box center [101, 331] width 89 height 25
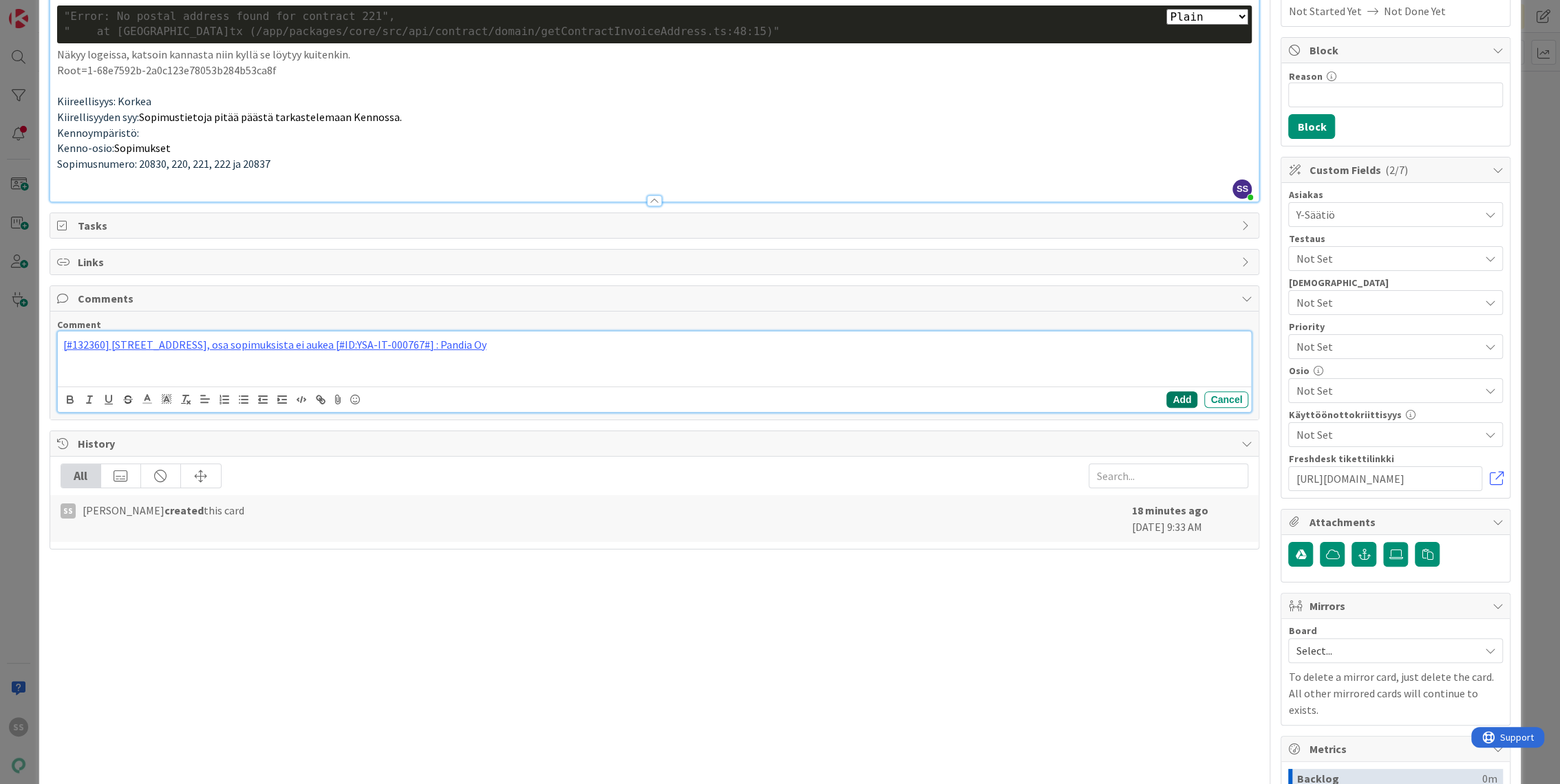
click at [1167, 391] on button "Add" at bounding box center [1181, 399] width 31 height 16
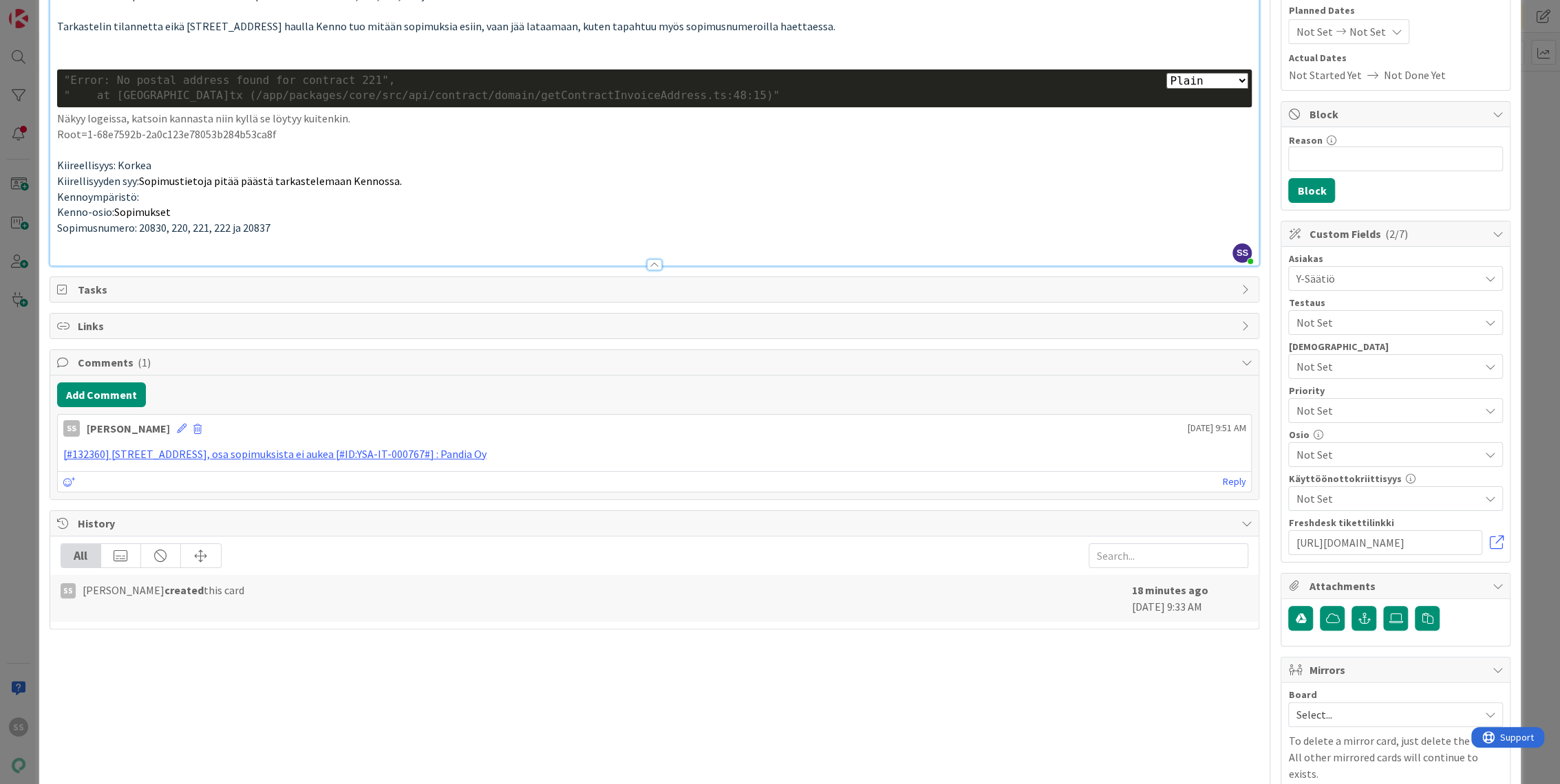
scroll to position [76, 0]
